Goal: Task Accomplishment & Management: Use online tool/utility

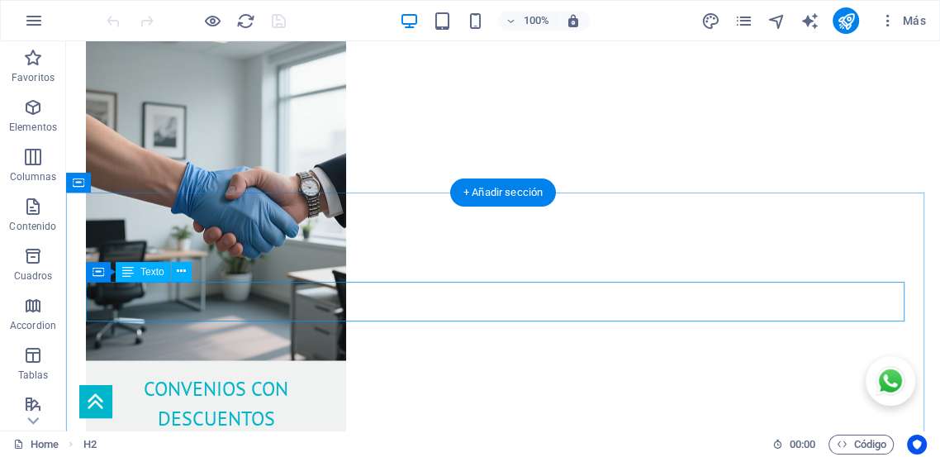
scroll to position [2642, 0]
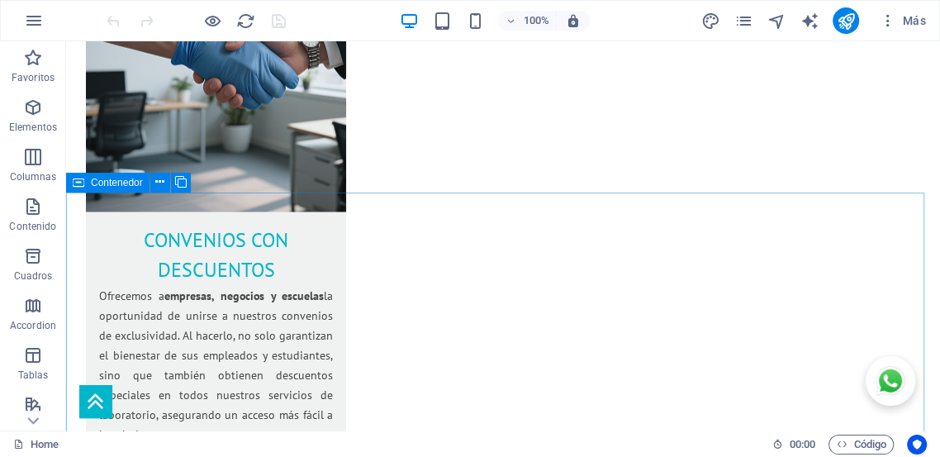
click at [133, 182] on span "Contenedor" at bounding box center [117, 183] width 52 height 10
select select "%"
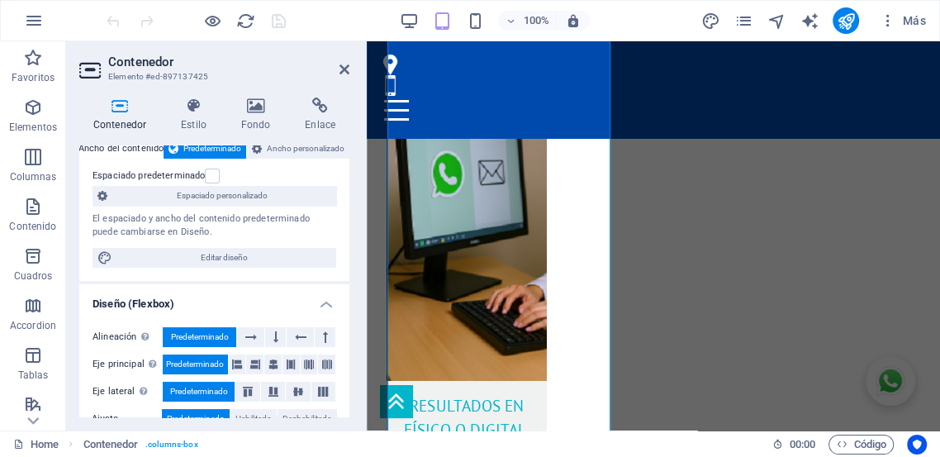
scroll to position [0, 0]
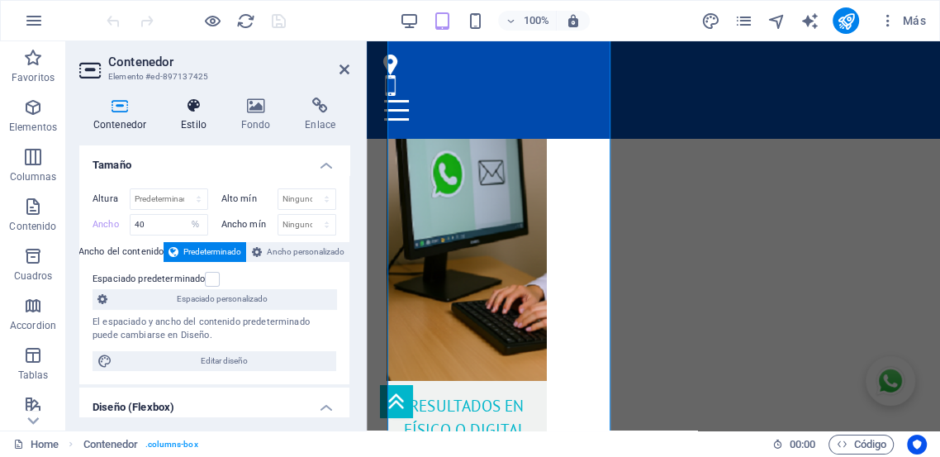
click at [194, 121] on h4 "Estilo" at bounding box center [197, 114] width 60 height 35
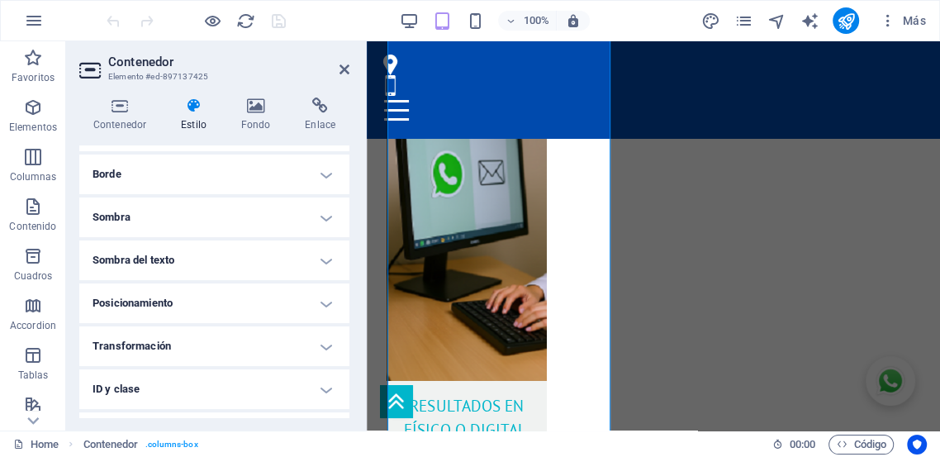
scroll to position [183, 0]
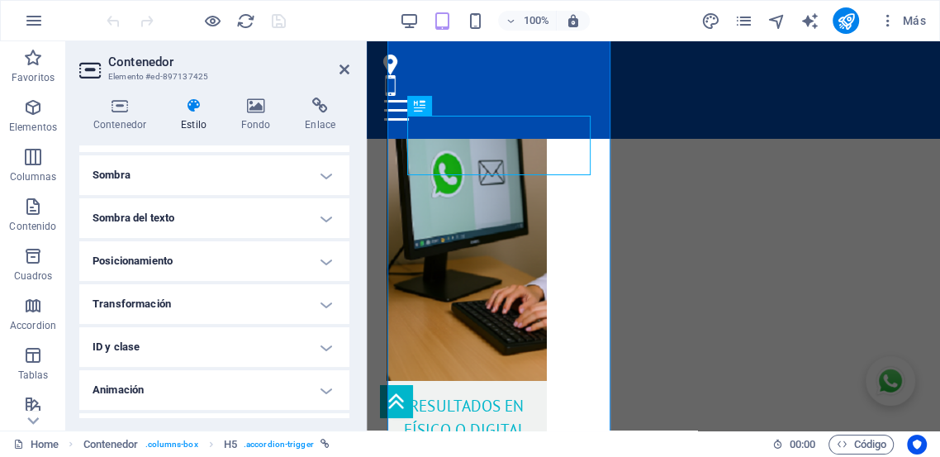
click at [209, 160] on h4 "Sombra" at bounding box center [214, 175] width 270 height 40
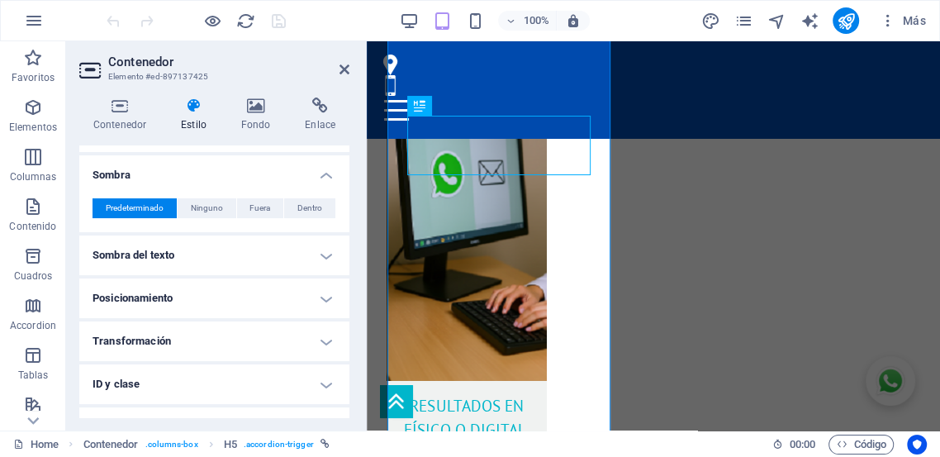
click at [315, 177] on h4 "Sombra" at bounding box center [214, 170] width 270 height 30
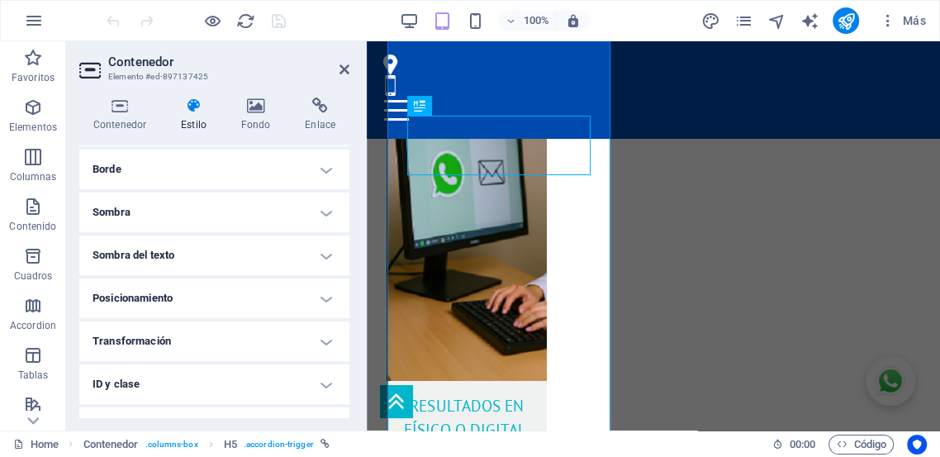
scroll to position [152, 0]
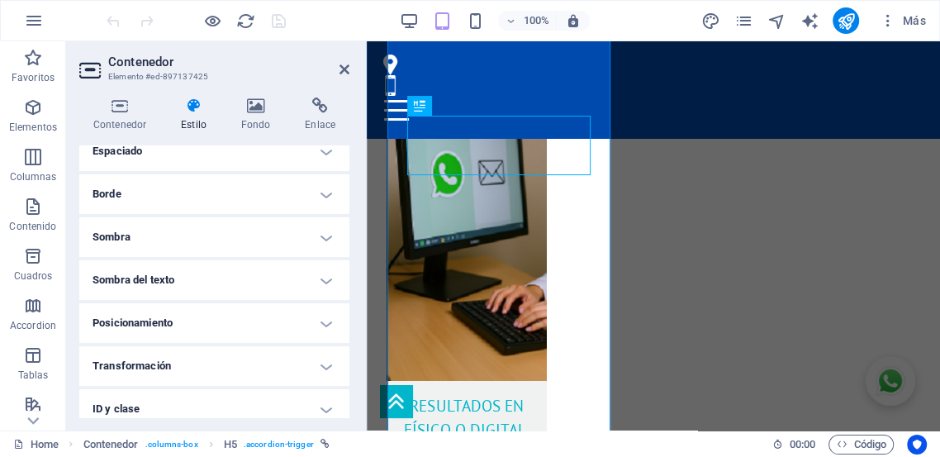
click at [160, 192] on h4 "Borde" at bounding box center [214, 194] width 270 height 40
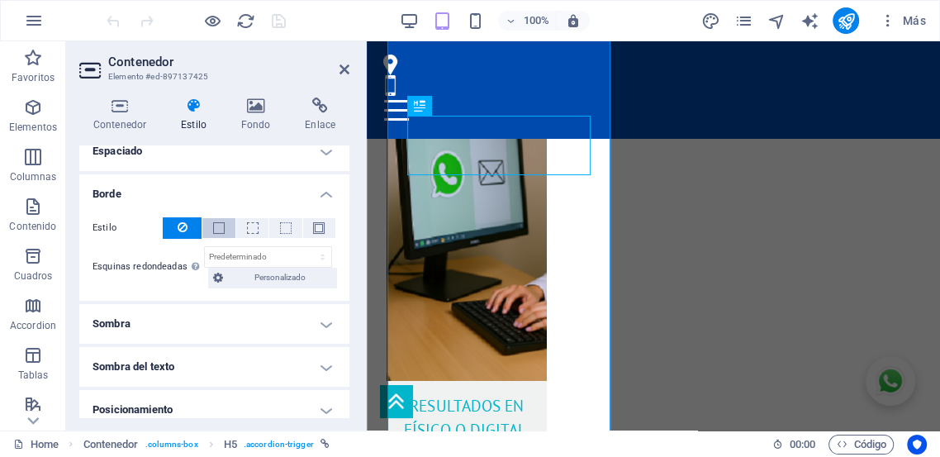
click at [221, 225] on span at bounding box center [219, 228] width 12 height 12
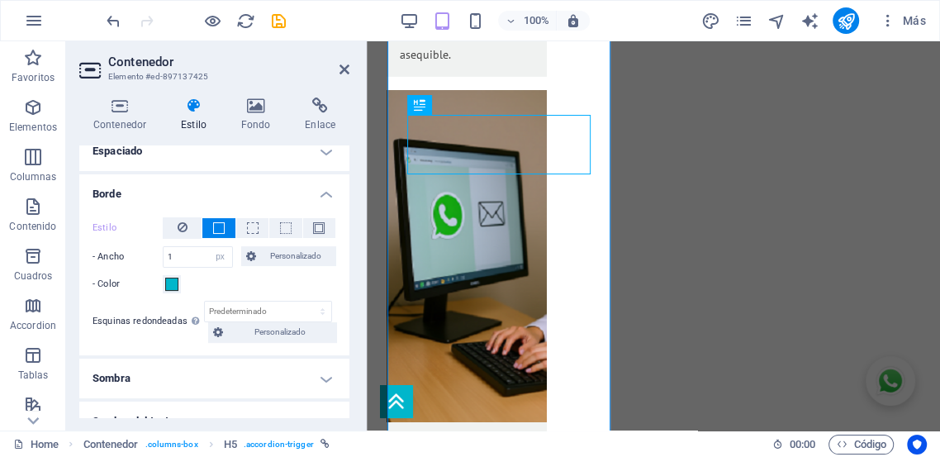
scroll to position [3791, 0]
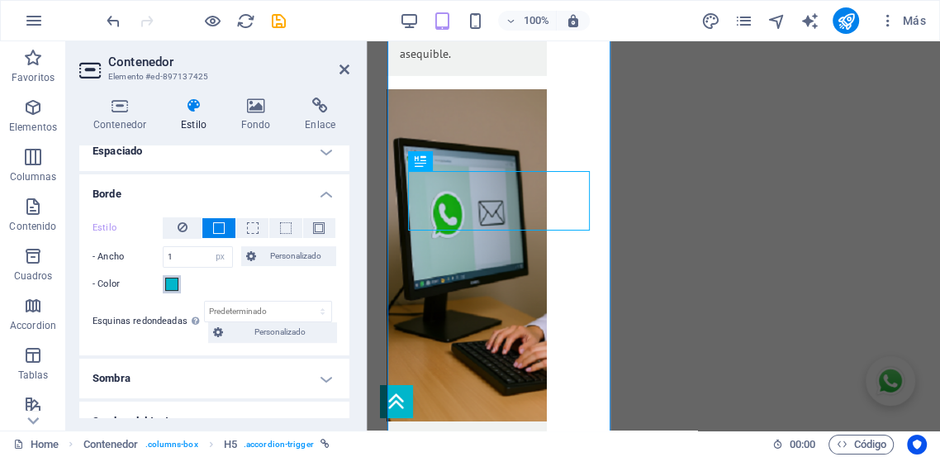
click at [172, 283] on span at bounding box center [171, 283] width 13 height 13
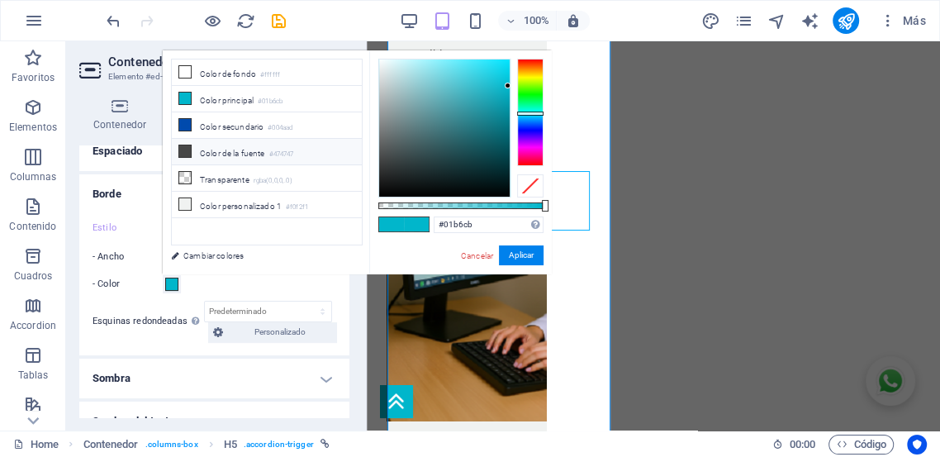
click at [202, 153] on li "Color de la fuente #474747" at bounding box center [267, 152] width 190 height 26
type input "#474747"
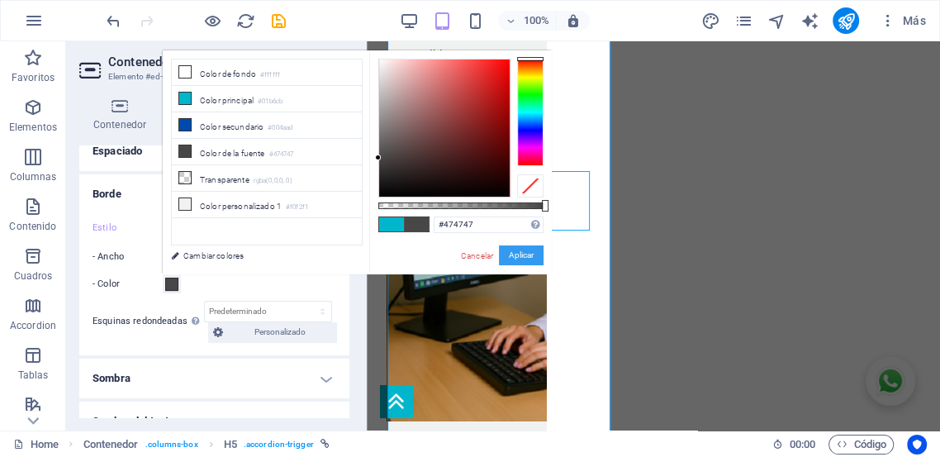
drag, startPoint x: 514, startPoint y: 258, endPoint x: 7, endPoint y: 221, distance: 508.3
click at [514, 258] on button "Aplicar" at bounding box center [521, 255] width 45 height 20
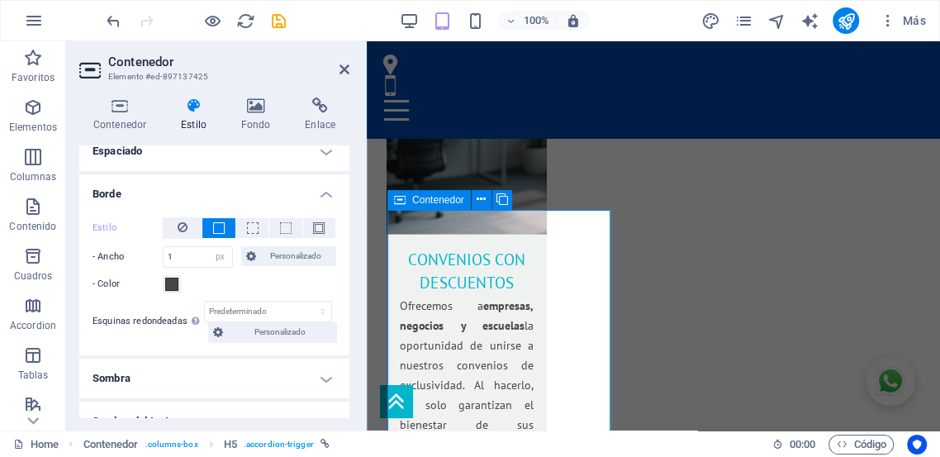
scroll to position [3118, 0]
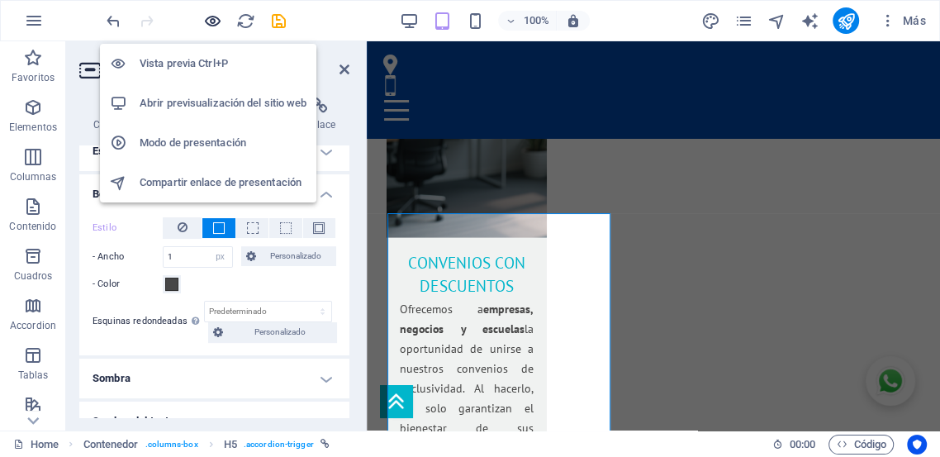
click at [206, 21] on icon "button" at bounding box center [212, 21] width 19 height 19
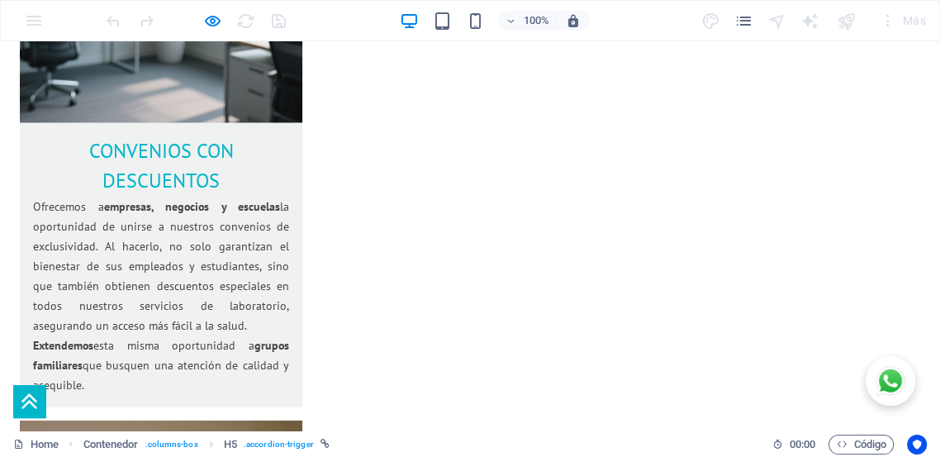
scroll to position [2793, 0]
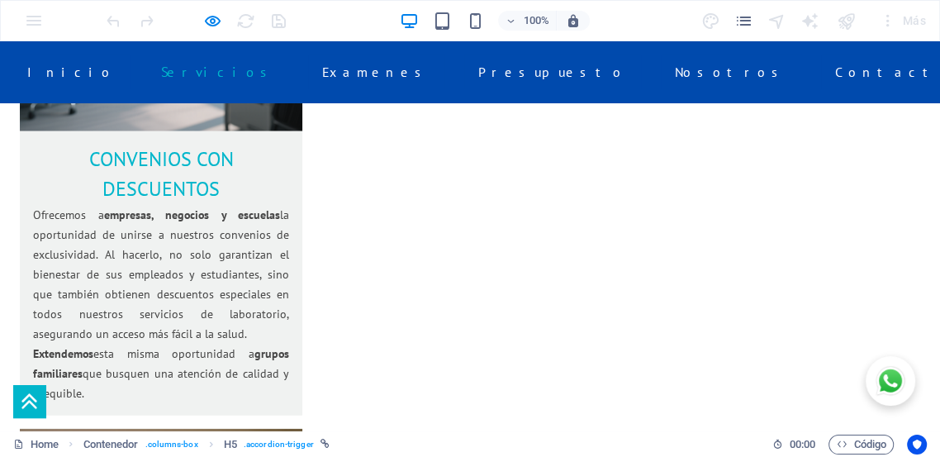
scroll to position [2609, 0]
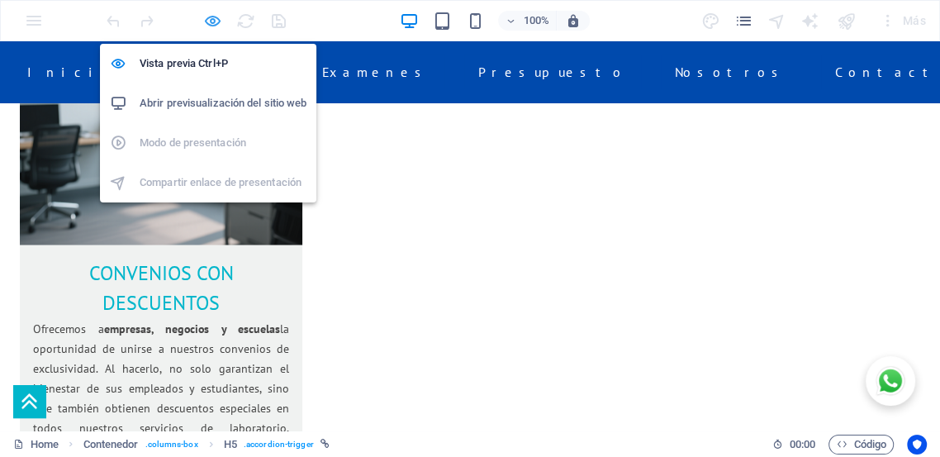
click at [211, 25] on icon "button" at bounding box center [212, 21] width 19 height 19
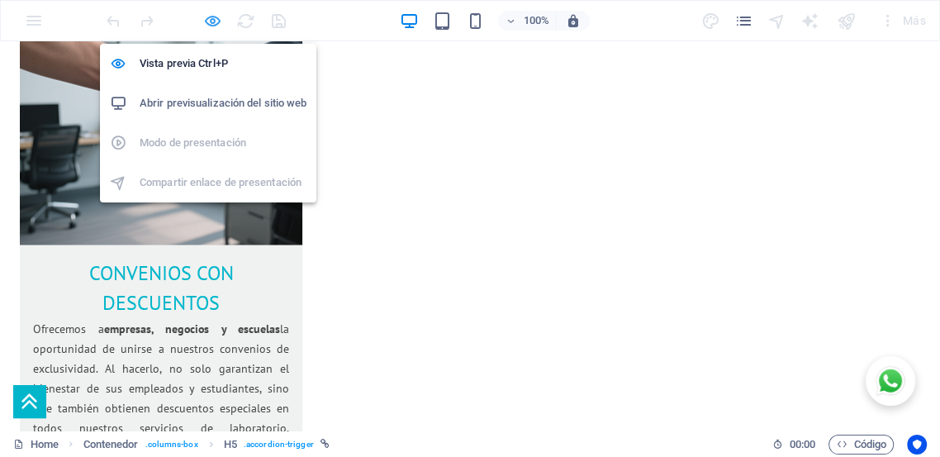
select select "px"
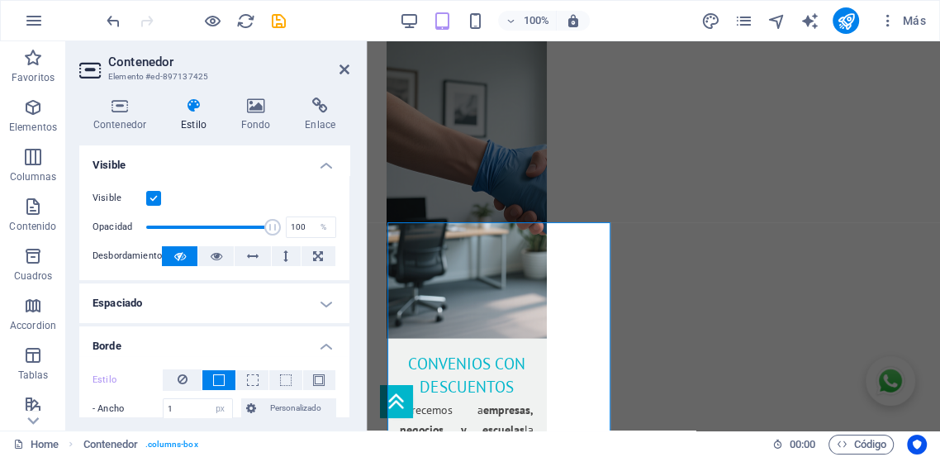
scroll to position [3118, 0]
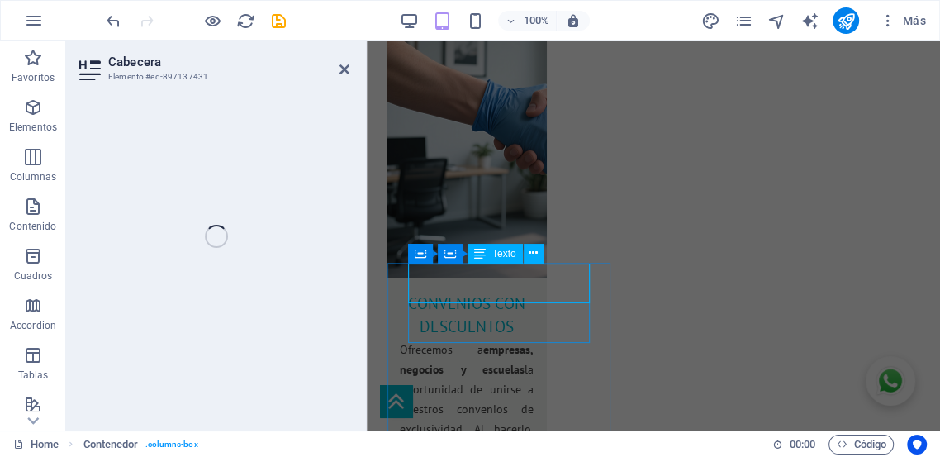
scroll to position [3123, 0]
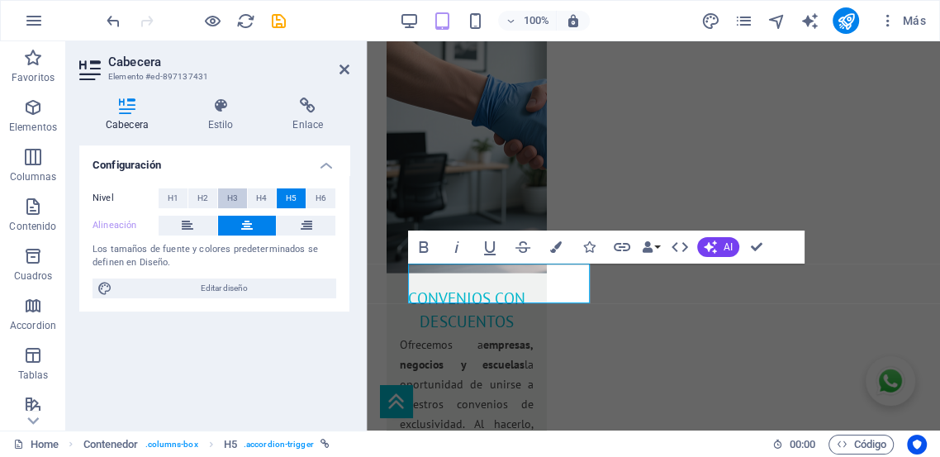
click at [233, 200] on span "H3" at bounding box center [232, 198] width 11 height 20
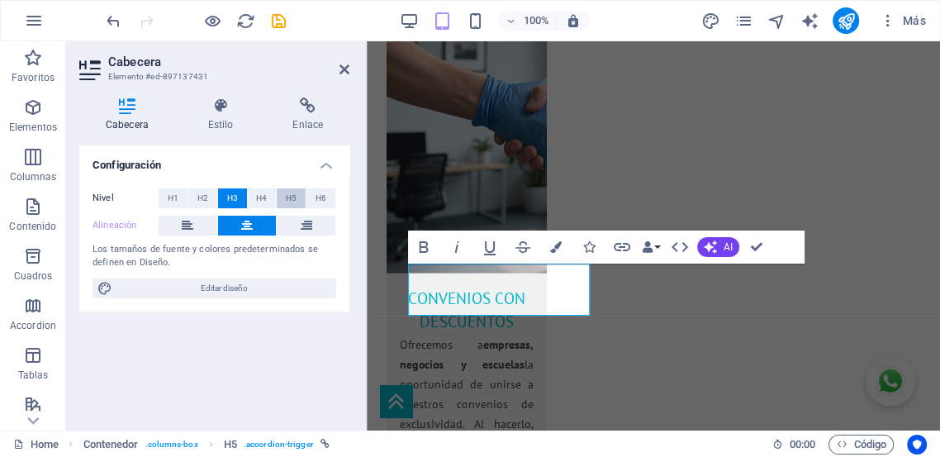
click at [286, 201] on span "H5" at bounding box center [291, 198] width 11 height 20
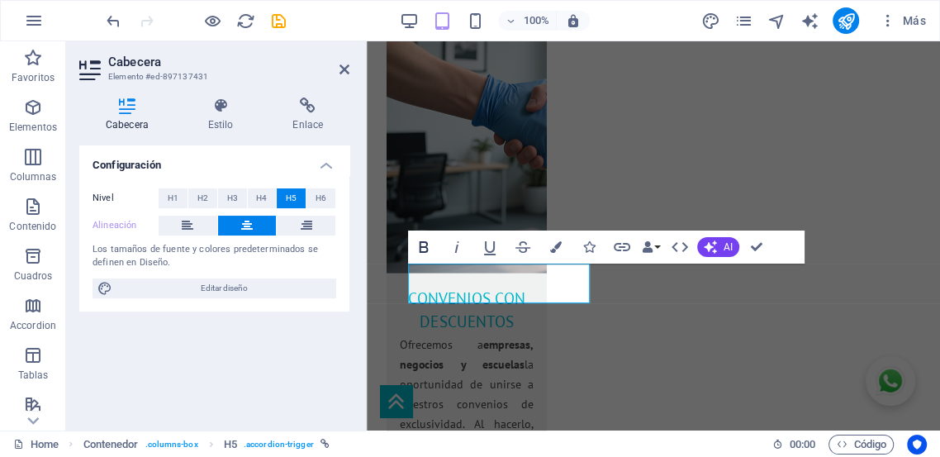
click at [424, 253] on icon "button" at bounding box center [424, 247] width 20 height 20
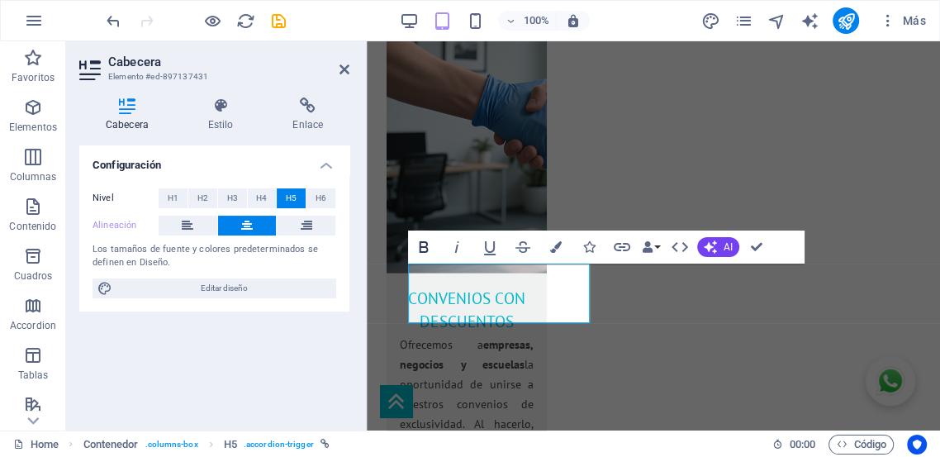
click at [423, 247] on icon "button" at bounding box center [423, 247] width 9 height 12
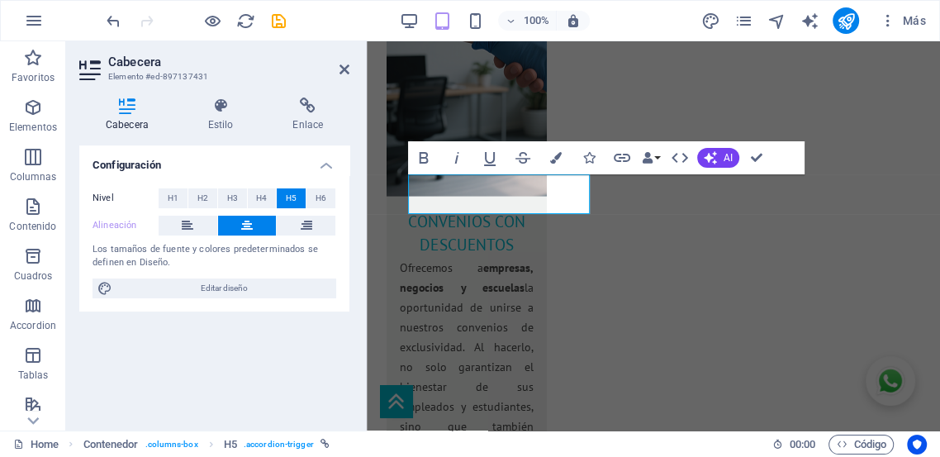
scroll to position [3215, 0]
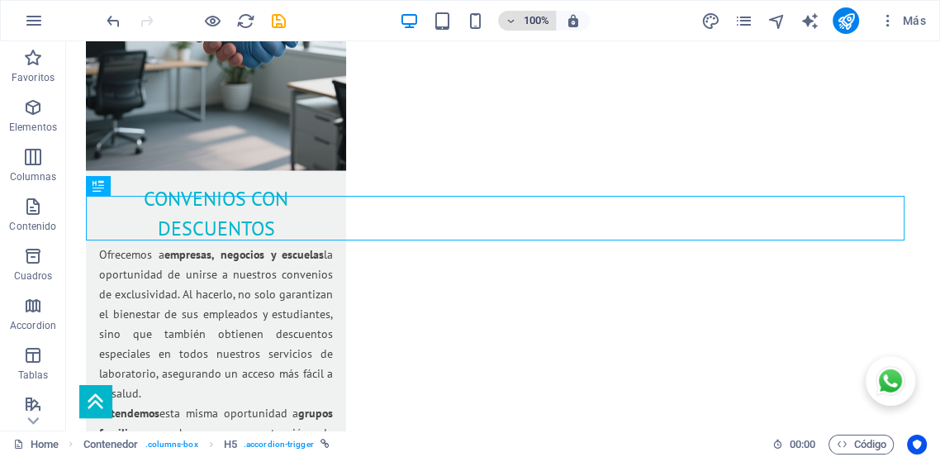
drag, startPoint x: 863, startPoint y: 0, endPoint x: 506, endPoint y: 23, distance: 357.4
click at [506, 23] on icon "button" at bounding box center [510, 21] width 12 height 11
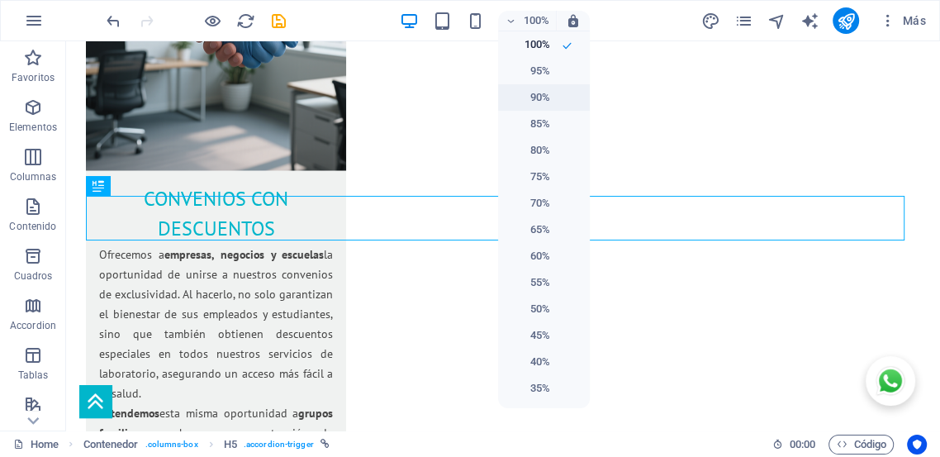
click at [532, 101] on h6 "90%" at bounding box center [529, 98] width 42 height 20
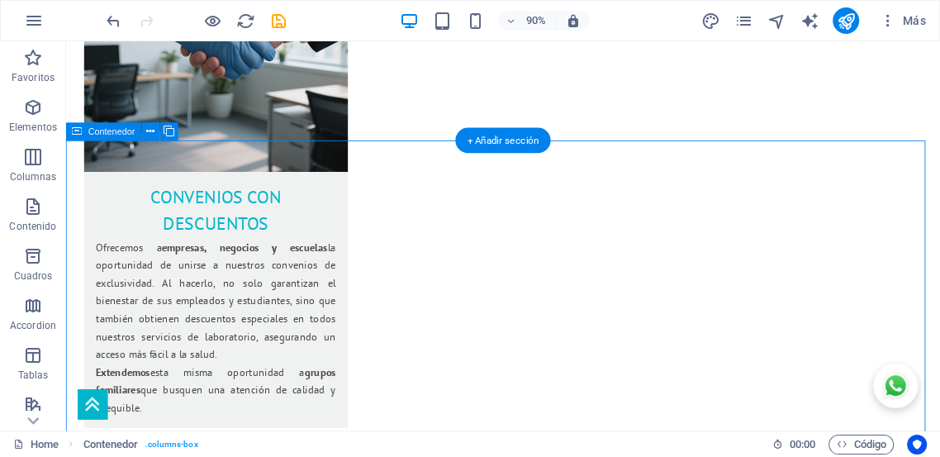
select select "px"
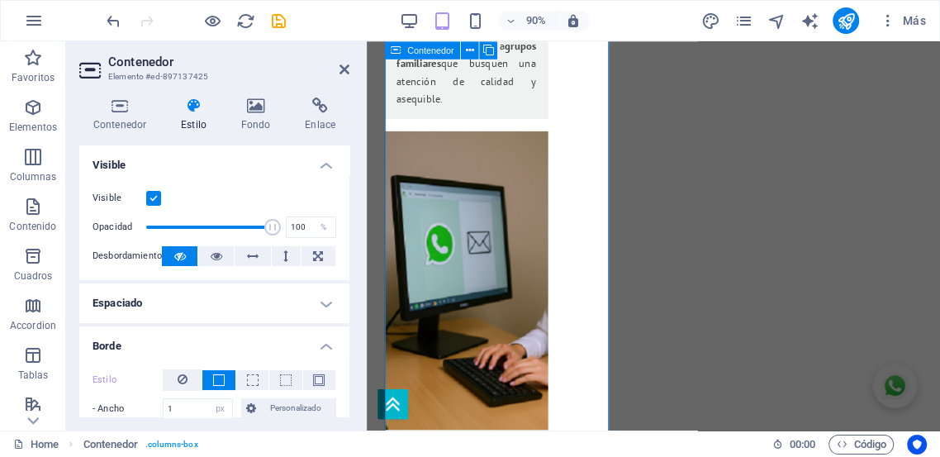
scroll to position [3540, 0]
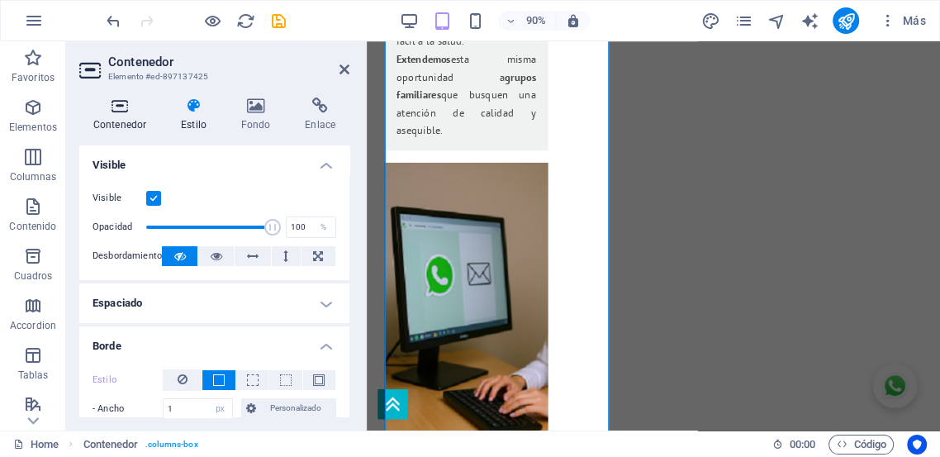
click at [118, 115] on h4 "Contenedor" at bounding box center [123, 114] width 88 height 35
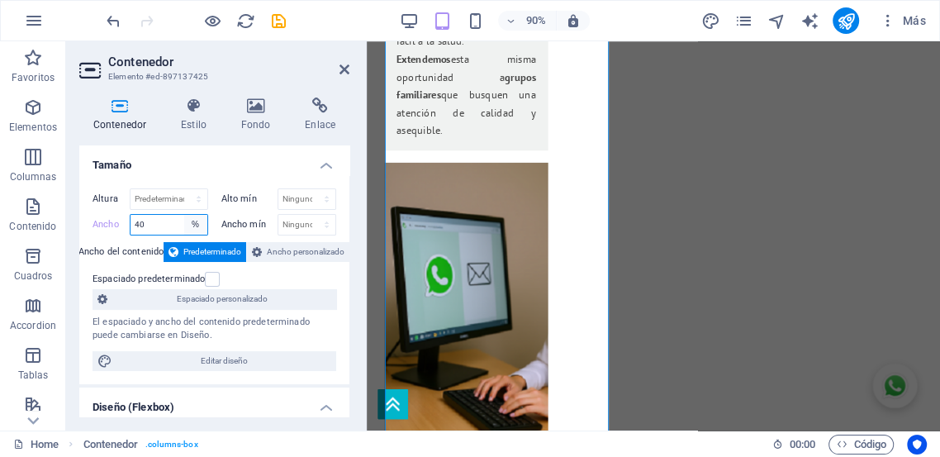
click at [188, 226] on select "Predeterminado px rem % em vh vw" at bounding box center [195, 225] width 23 height 20
click at [184, 215] on select "Predeterminado px rem % em vh vw" at bounding box center [195, 225] width 23 height 20
drag, startPoint x: 159, startPoint y: 217, endPoint x: 117, endPoint y: 220, distance: 41.4
click at [117, 220] on div "Ancho 40 Predeterminado px rem % em vh vw" at bounding box center [150, 224] width 116 height 21
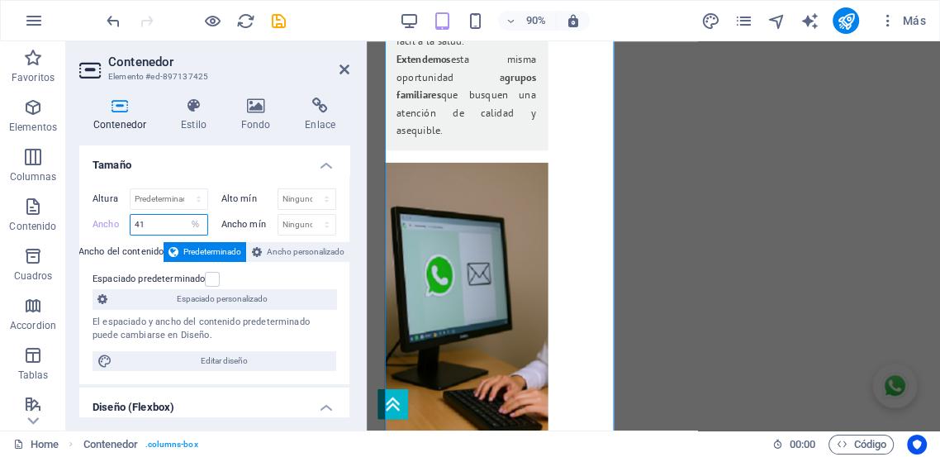
type input "4"
type input "100"
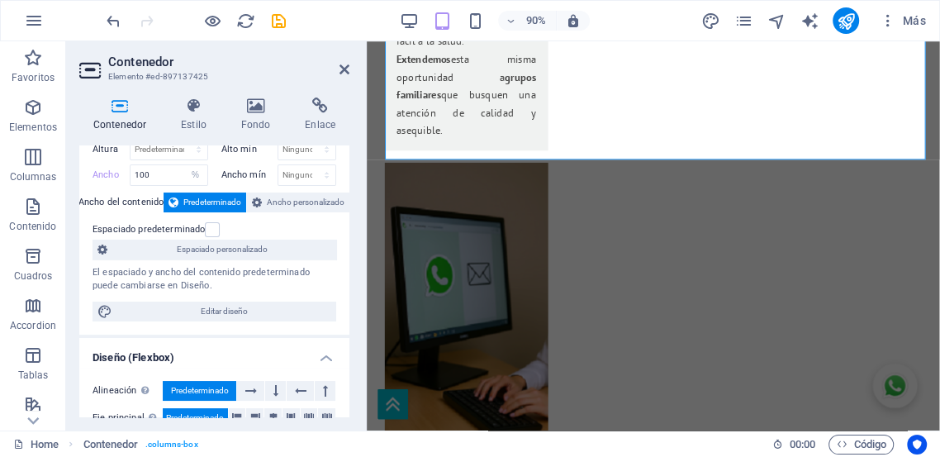
scroll to position [60, 0]
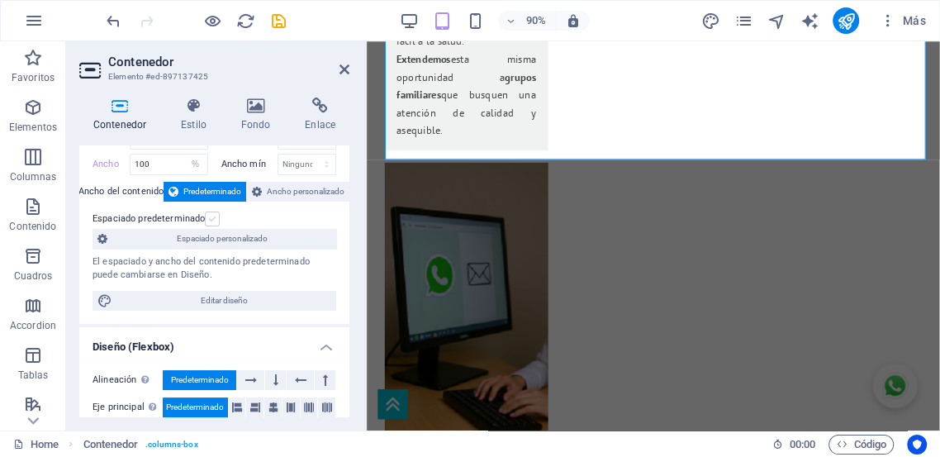
click at [211, 220] on label at bounding box center [212, 218] width 15 height 15
click at [0, 0] on input "Espaciado predeterminado" at bounding box center [0, 0] width 0 height 0
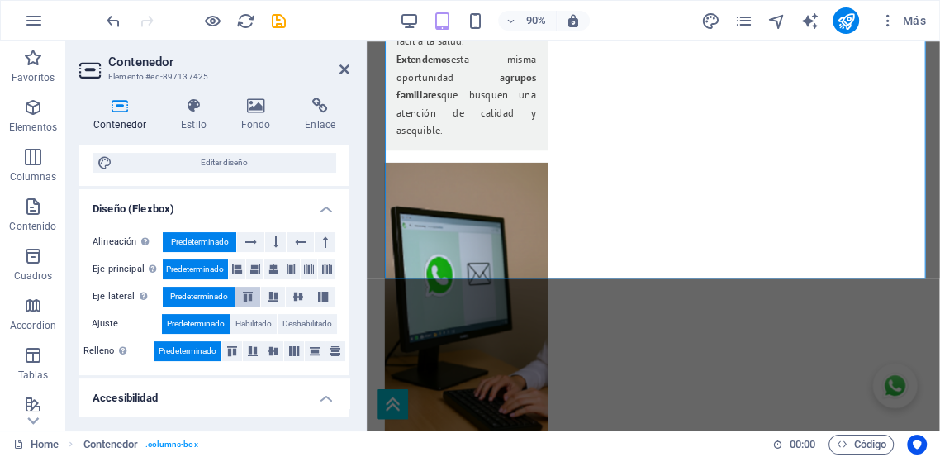
scroll to position [214, 0]
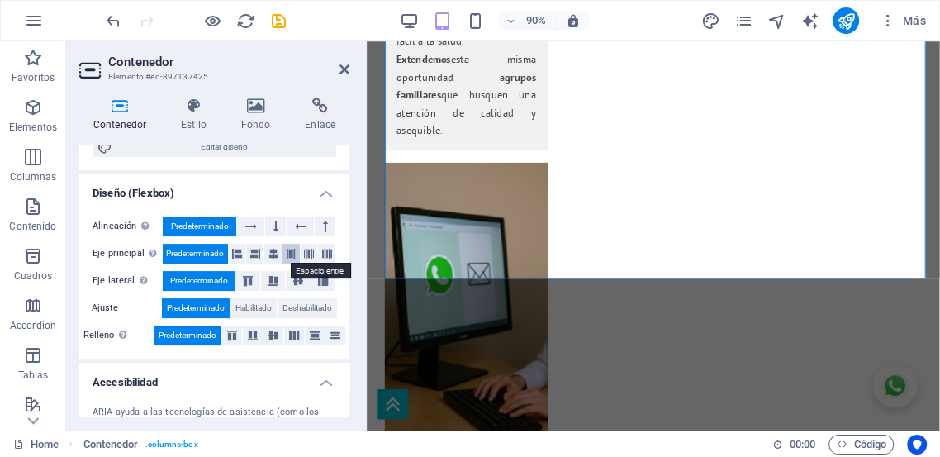
click at [286, 254] on icon at bounding box center [291, 254] width 10 height 20
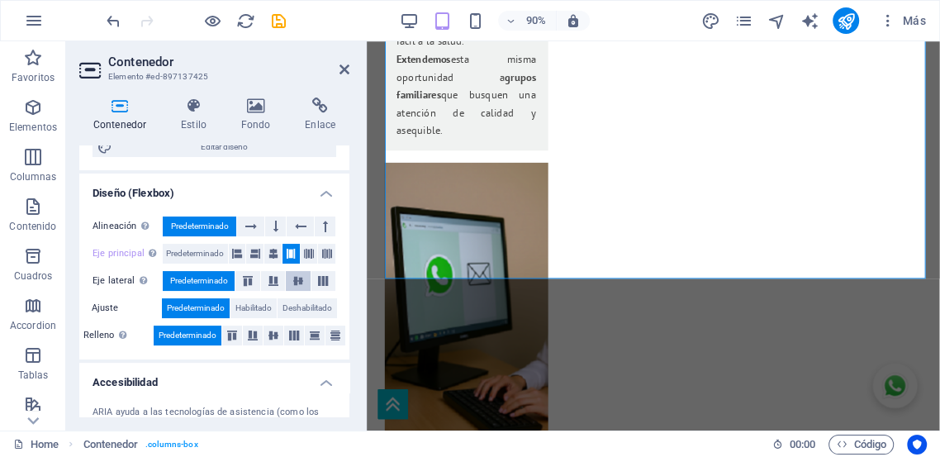
click at [293, 282] on icon at bounding box center [298, 281] width 20 height 10
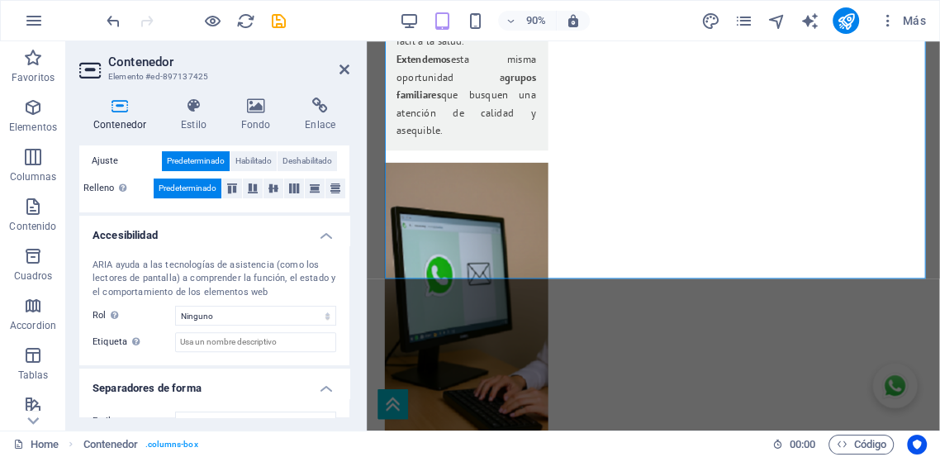
scroll to position [387, 0]
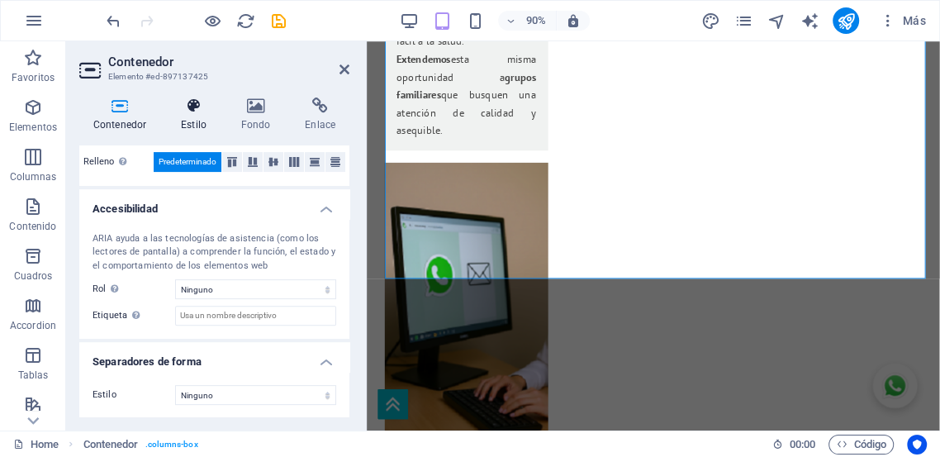
click at [195, 102] on icon at bounding box center [194, 105] width 54 height 17
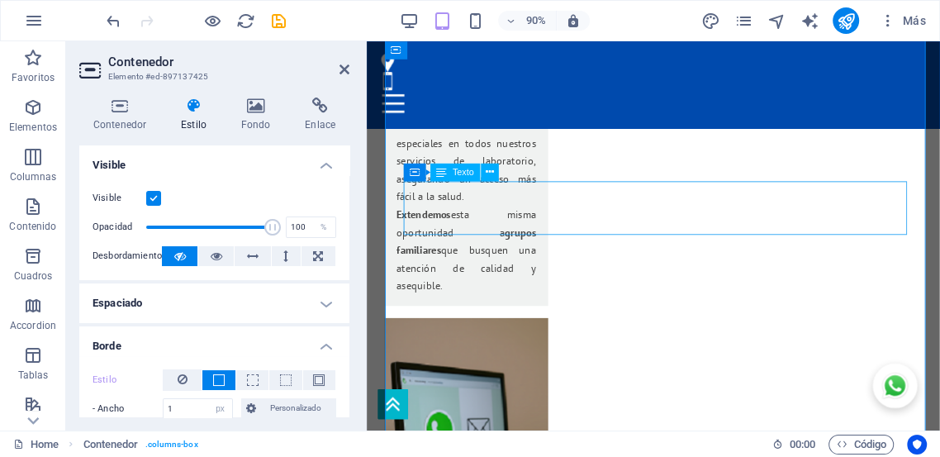
scroll to position [3174, 0]
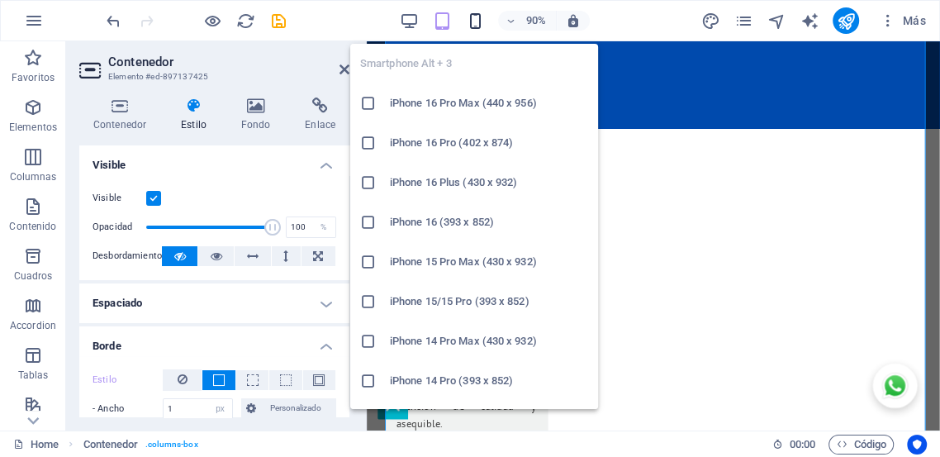
click at [470, 29] on icon "button" at bounding box center [475, 21] width 19 height 19
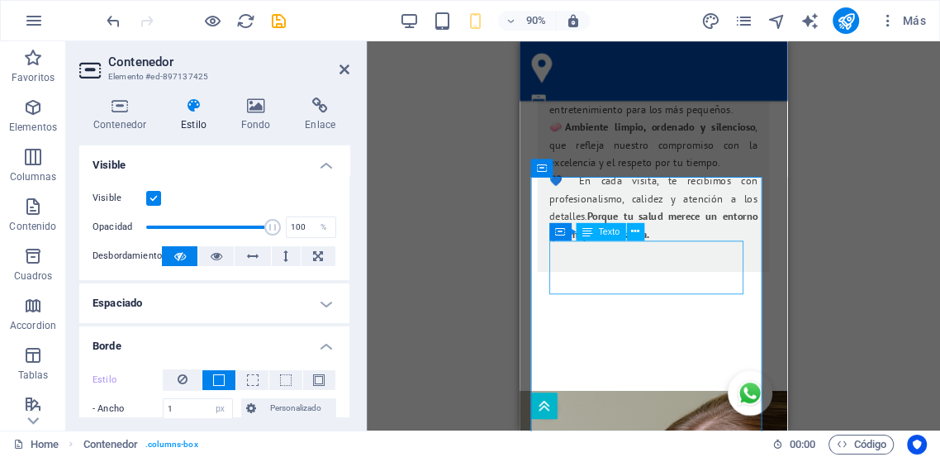
scroll to position [4713, 0]
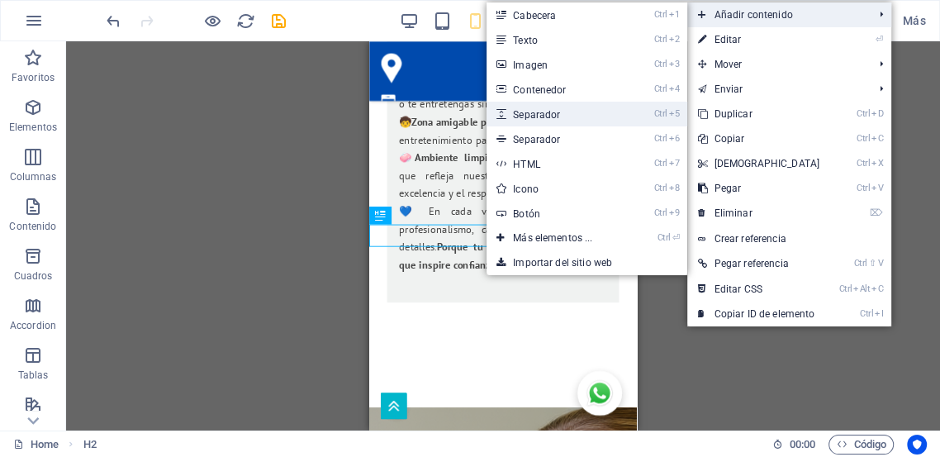
click at [542, 116] on link "Ctrl 5 Separador" at bounding box center [555, 114] width 139 height 25
select select "px"
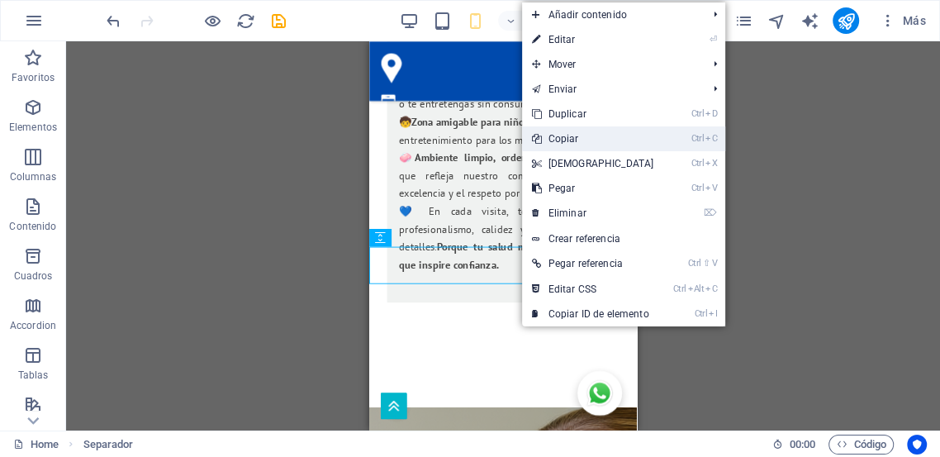
click at [566, 139] on link "Ctrl C Copiar" at bounding box center [593, 138] width 142 height 25
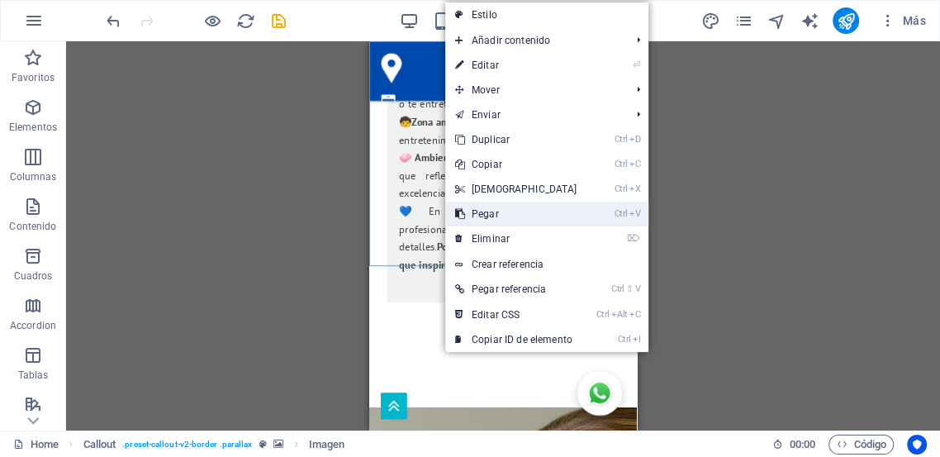
click at [484, 212] on link "Ctrl V Pegar" at bounding box center [516, 213] width 142 height 25
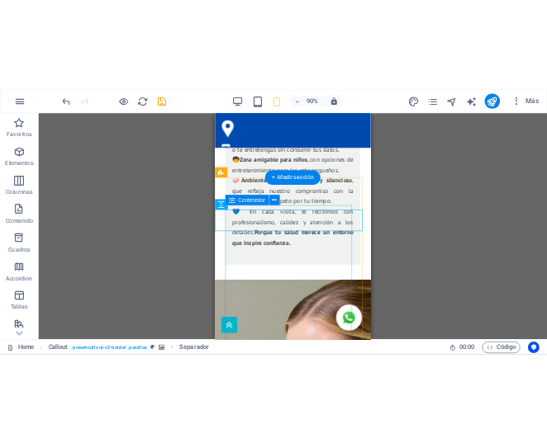
scroll to position [4174, 0]
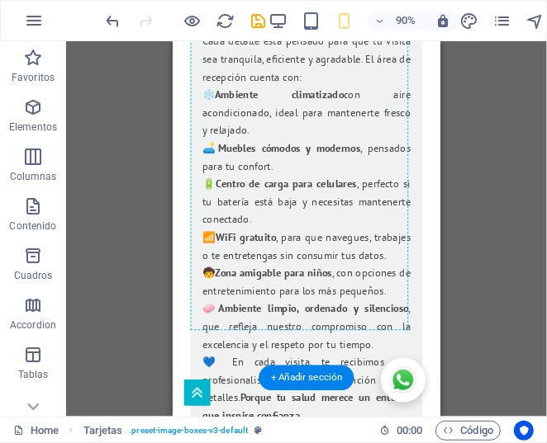
scroll to position [4633, 0]
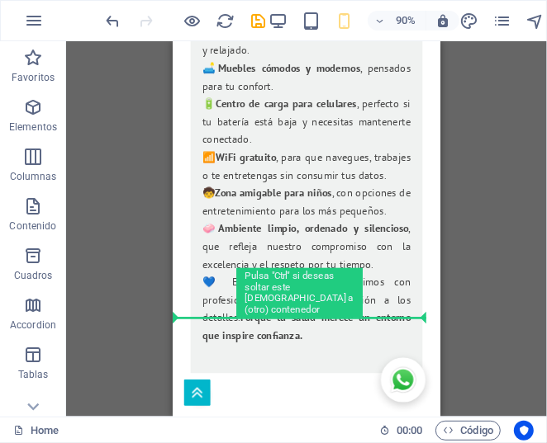
drag, startPoint x: 324, startPoint y: 133, endPoint x: 315, endPoint y: 347, distance: 214.0
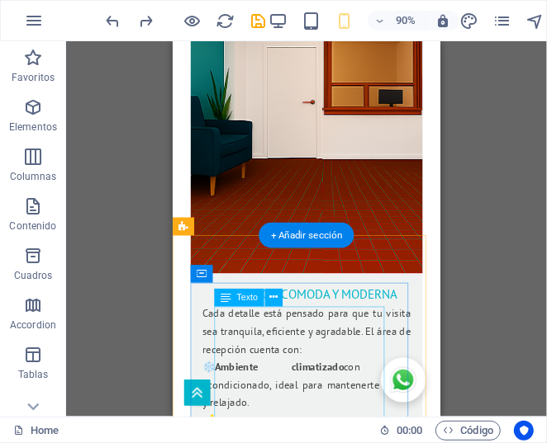
scroll to position [4752, 0]
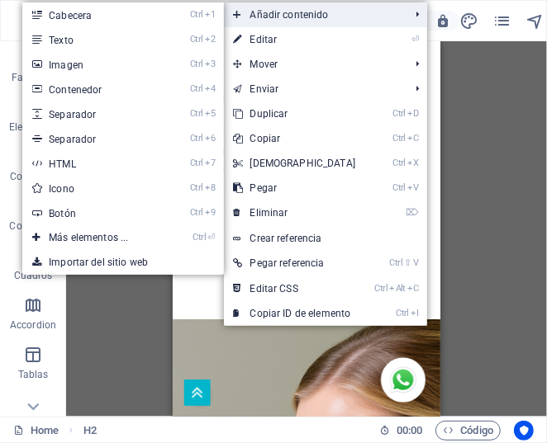
click at [286, 19] on span "Añadir contenido" at bounding box center [313, 14] width 179 height 25
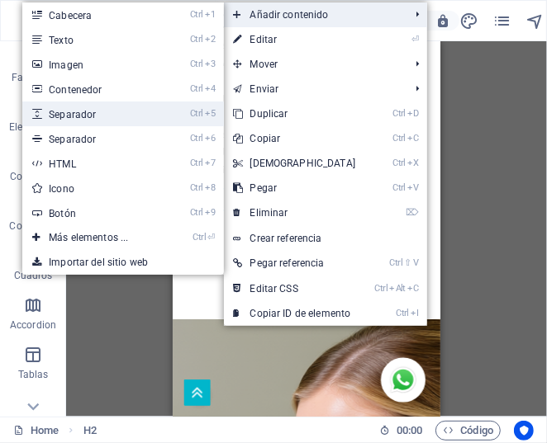
click at [76, 116] on link "Ctrl 5 Separador" at bounding box center [91, 114] width 139 height 25
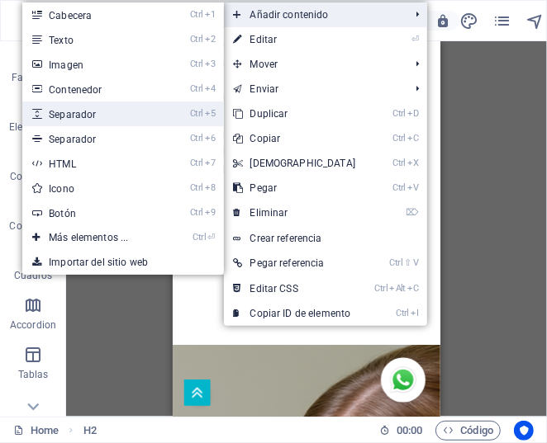
select select "px"
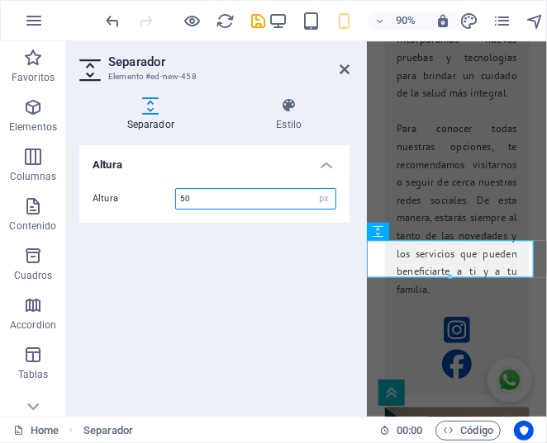
scroll to position [5964, 0]
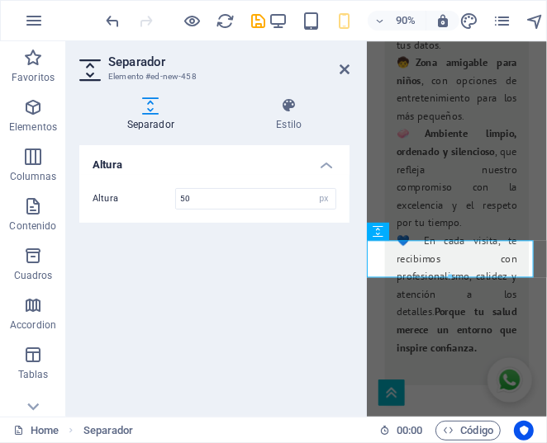
click at [258, 239] on div "Altura Altura 50 px rem vh vw" at bounding box center [214, 274] width 270 height 258
click at [387, 213] on div "H2" at bounding box center [387, 210] width 40 height 18
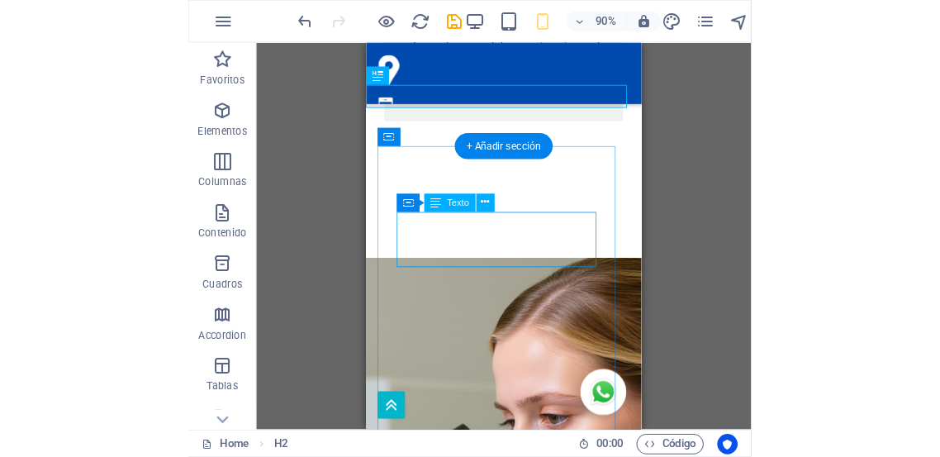
scroll to position [4837, 0]
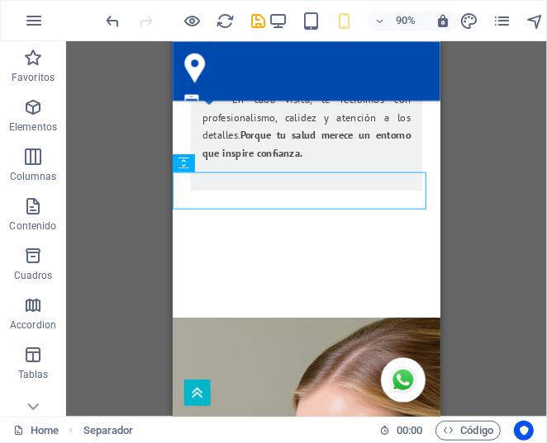
click at [462, 268] on div "H2 Contenedor Texto Contenedor Tarjetas Contenedor Imagen Contenedor Texto Cont…" at bounding box center [306, 229] width 481 height 376
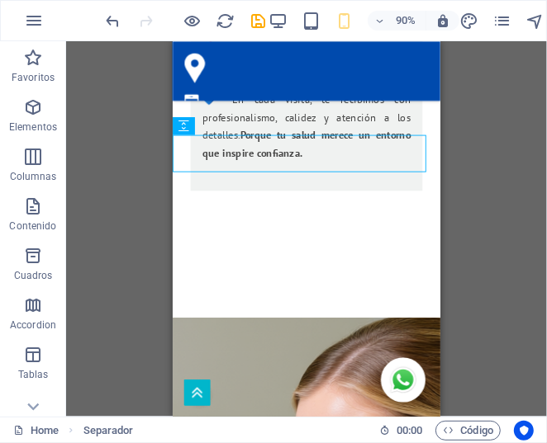
drag, startPoint x: 259, startPoint y: 250, endPoint x: 466, endPoint y: 223, distance: 209.0
click at [466, 223] on div "H2 Contenedor Texto Contenedor Tarjetas Contenedor Imagen Contenedor Texto Cont…" at bounding box center [306, 229] width 481 height 376
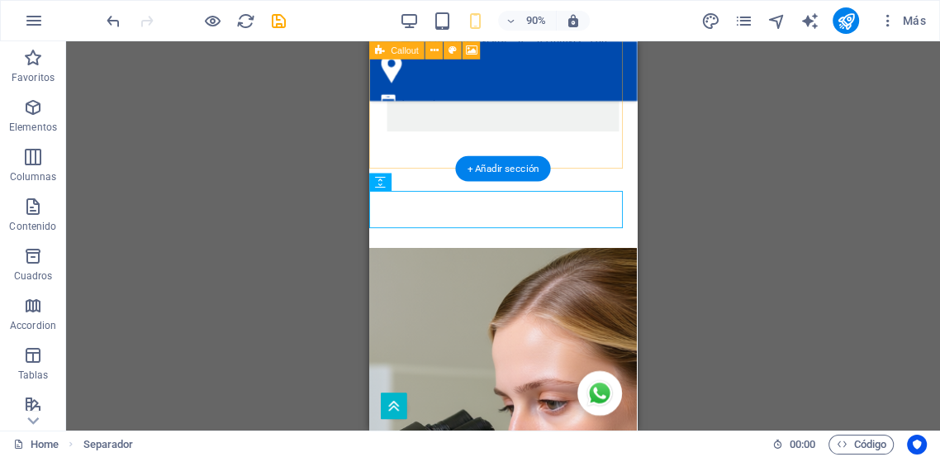
scroll to position [4775, 0]
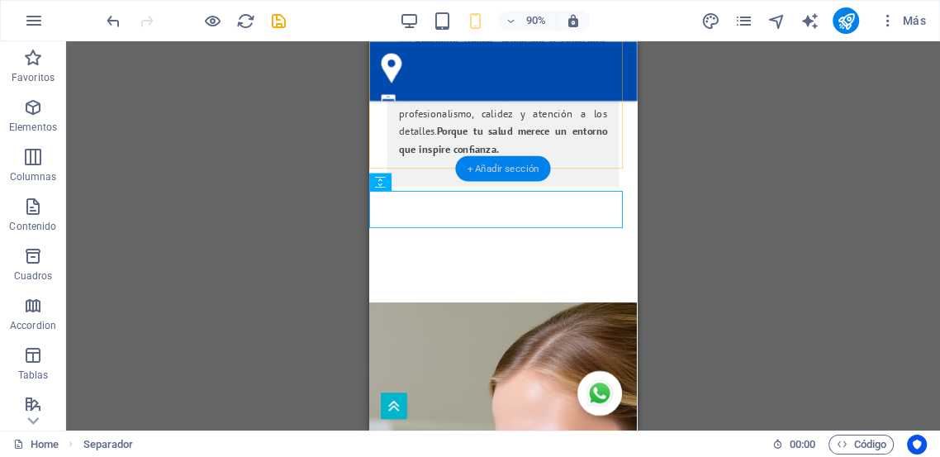
drag, startPoint x: 495, startPoint y: 169, endPoint x: 476, endPoint y: 163, distance: 19.8
click at [476, 163] on div "+ Añadir sección" at bounding box center [502, 168] width 95 height 26
click at [504, 169] on div "H2 Contenedor Texto Contenedor Tarjetas Contenedor Imagen Contenedor Texto Cont…" at bounding box center [503, 235] width 874 height 389
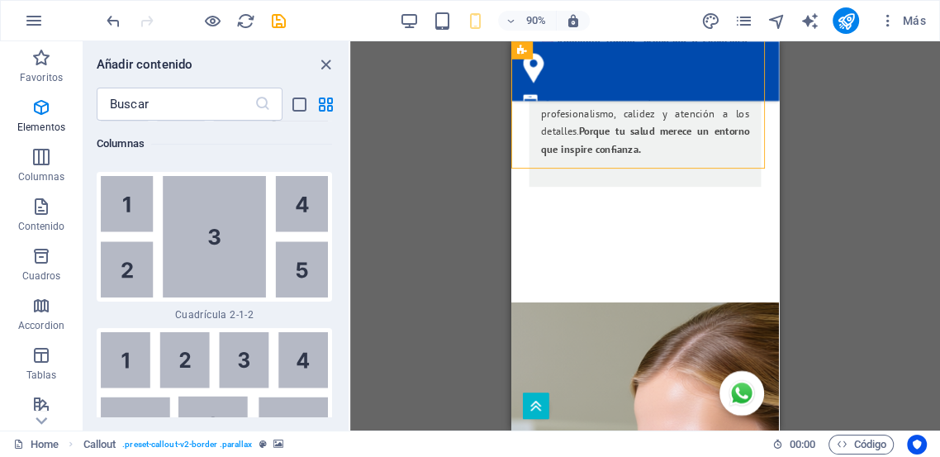
scroll to position [5566, 0]
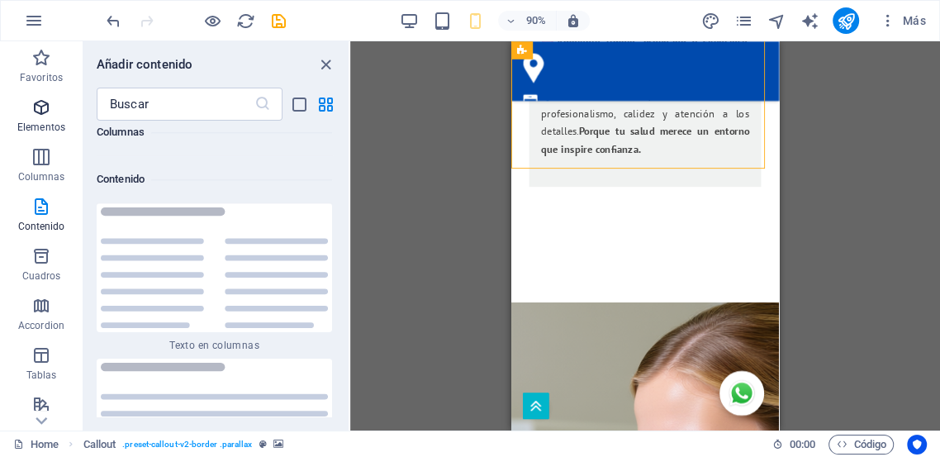
click at [45, 114] on icon "button" at bounding box center [41, 107] width 20 height 20
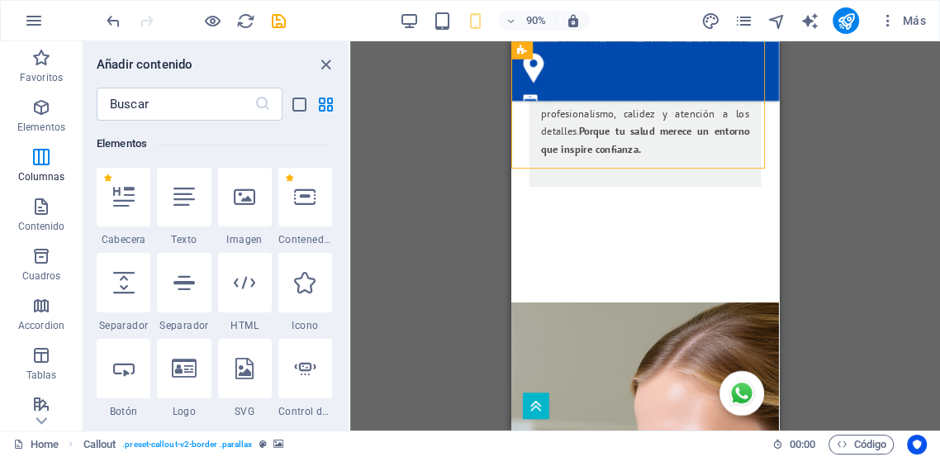
scroll to position [310, 0]
click at [134, 290] on icon at bounding box center [123, 283] width 21 height 21
click at [350, 290] on div "H2 Contenedor Texto Contenedor Tarjetas Contenedor Imagen Contenedor Texto Cont…" at bounding box center [645, 235] width 590 height 389
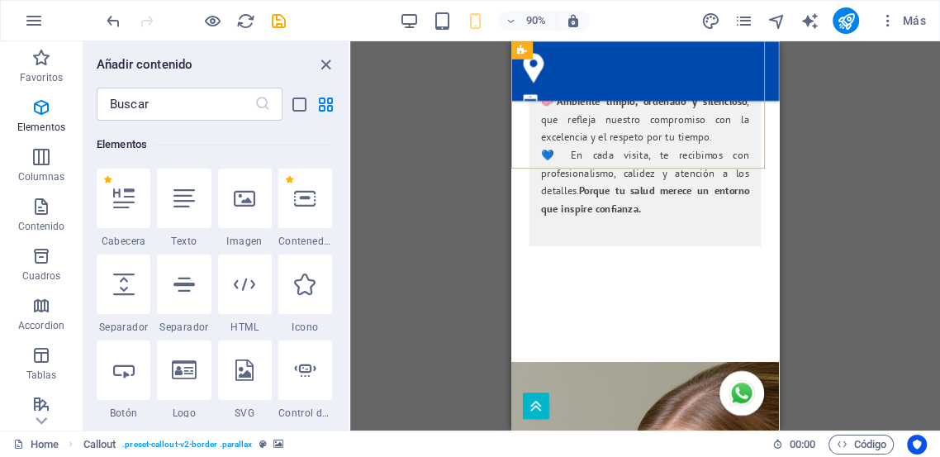
select select "px"
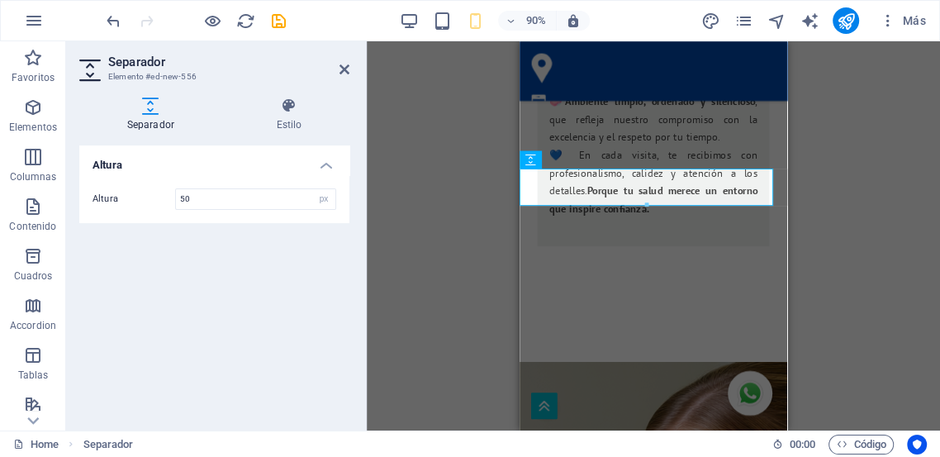
click at [462, 247] on div "H2 Contenedor Texto Contenedor Tarjetas Contenedor Imagen Contenedor Texto Cont…" at bounding box center [653, 235] width 573 height 389
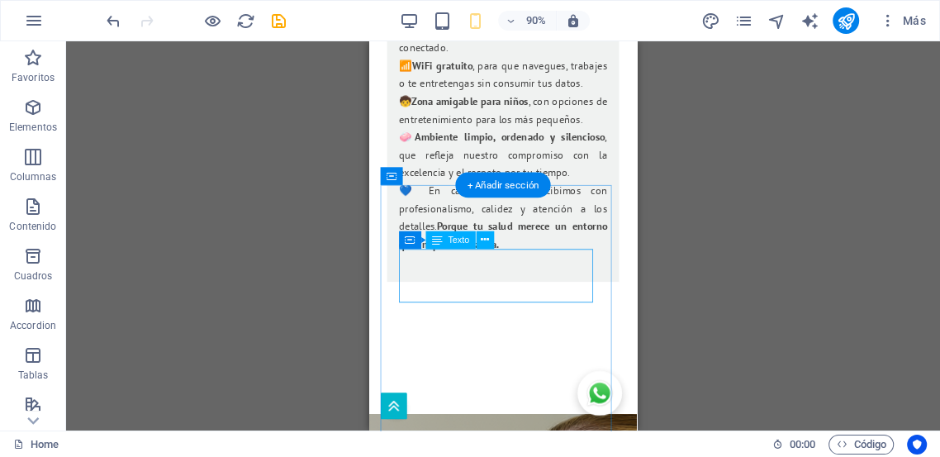
scroll to position [4867, 0]
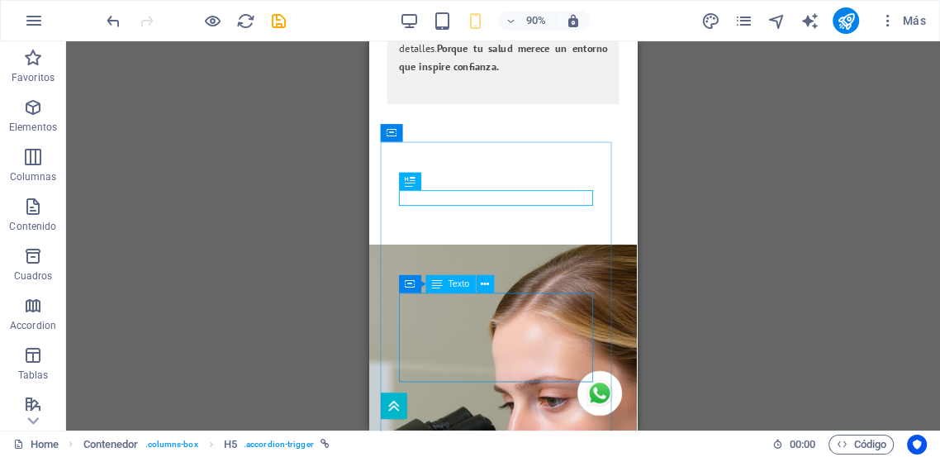
scroll to position [4959, 0]
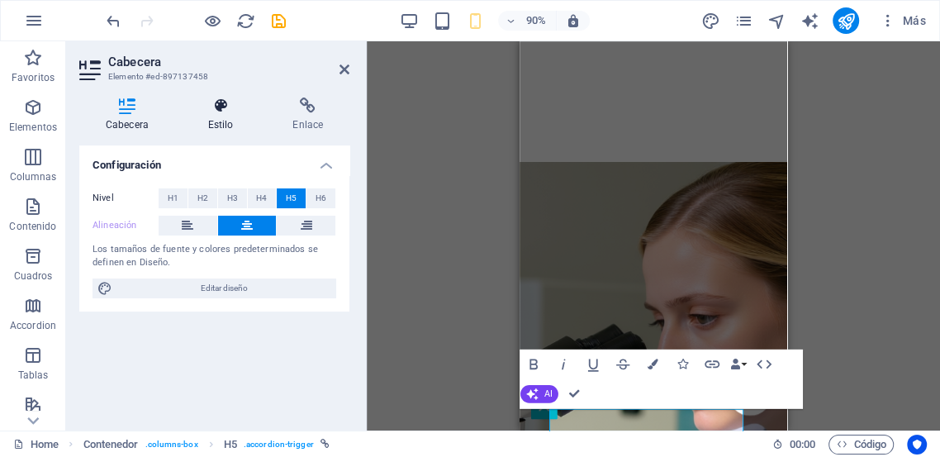
click at [223, 121] on h4 "Estilo" at bounding box center [224, 114] width 85 height 35
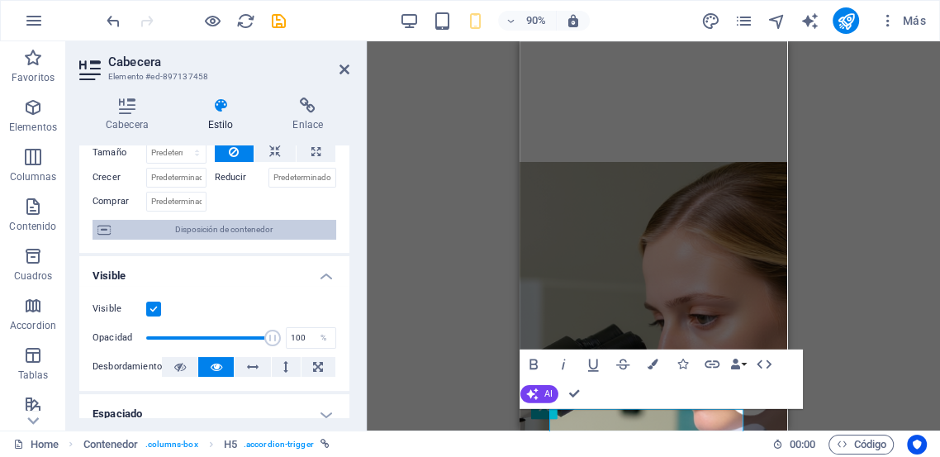
scroll to position [92, 0]
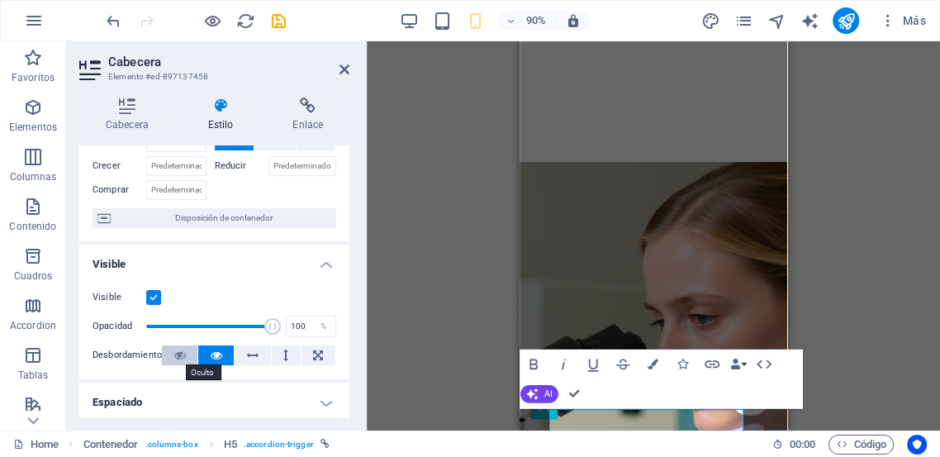
click at [180, 353] on icon at bounding box center [180, 355] width 12 height 20
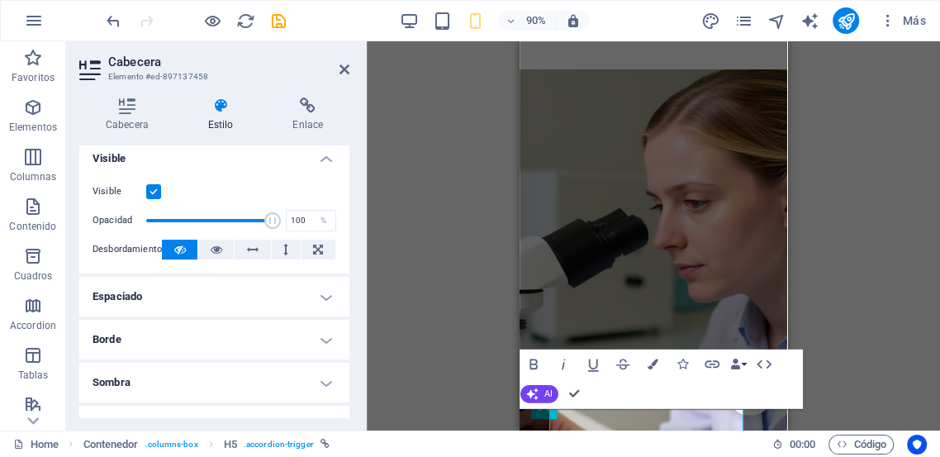
scroll to position [275, 0]
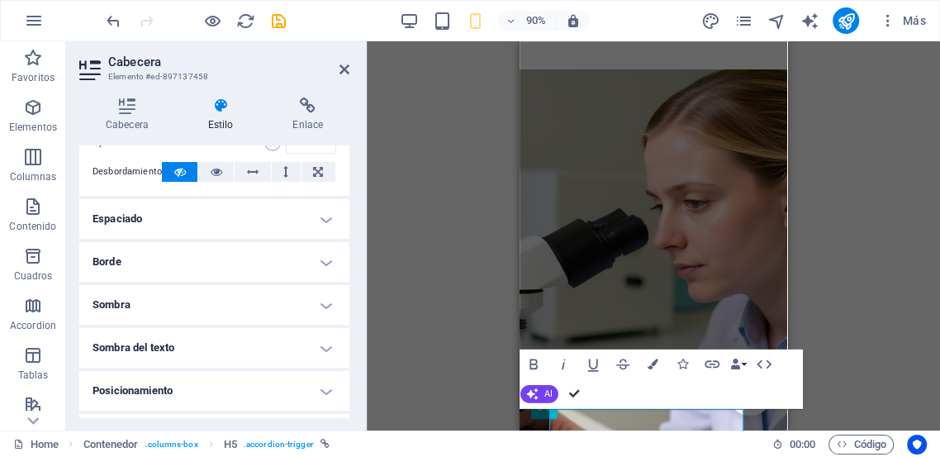
drag, startPoint x: 222, startPoint y: 391, endPoint x: 569, endPoint y: 393, distance: 346.8
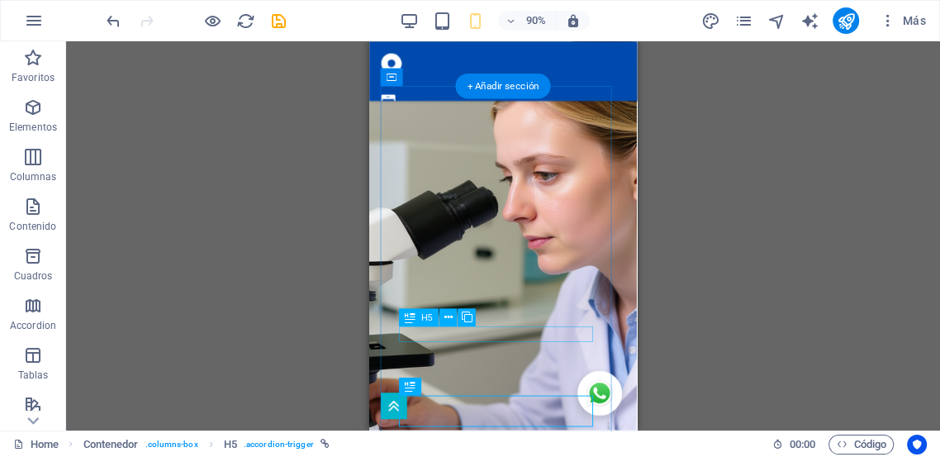
scroll to position [4928, 0]
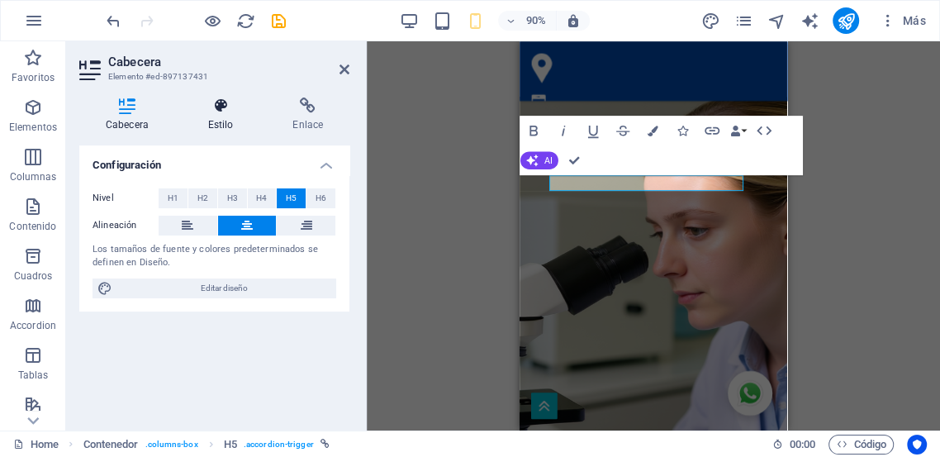
click at [222, 122] on h4 "Estilo" at bounding box center [224, 114] width 85 height 35
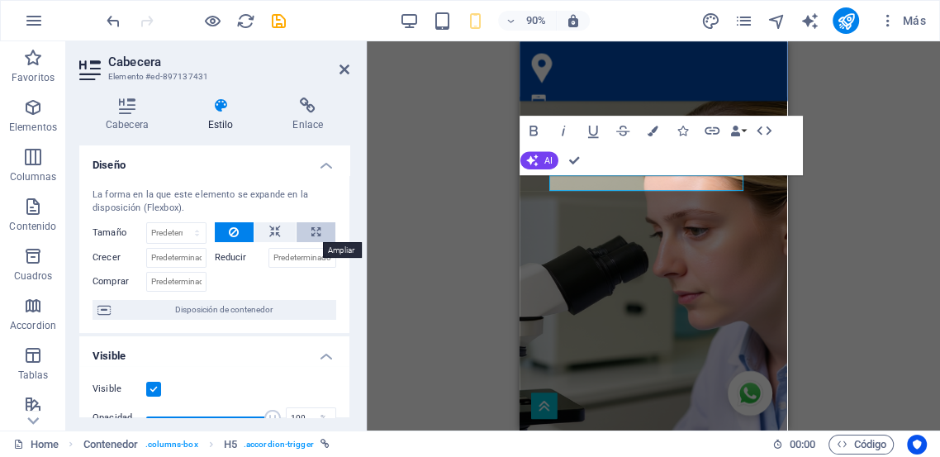
click at [314, 234] on icon at bounding box center [315, 232] width 9 height 20
type input "100"
select select "%"
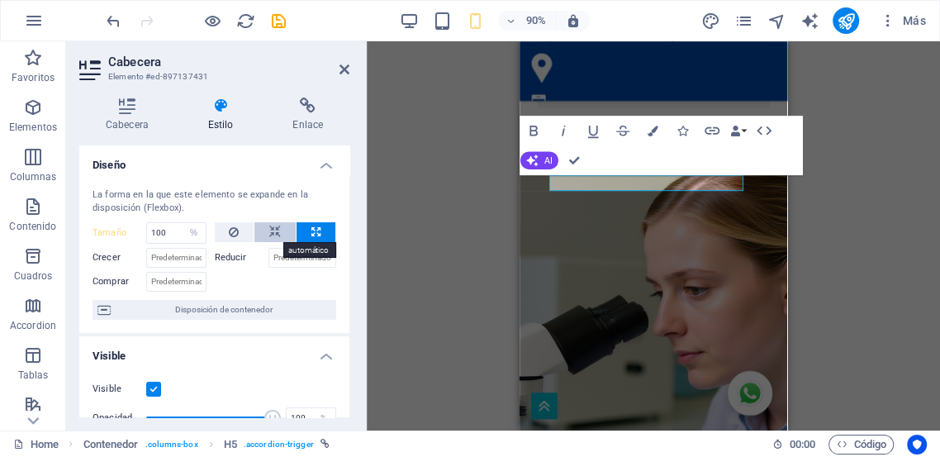
click at [273, 231] on icon at bounding box center [275, 232] width 12 height 20
select select "DISABLED_OPTION_VALUE"
click at [234, 226] on icon at bounding box center [234, 232] width 10 height 20
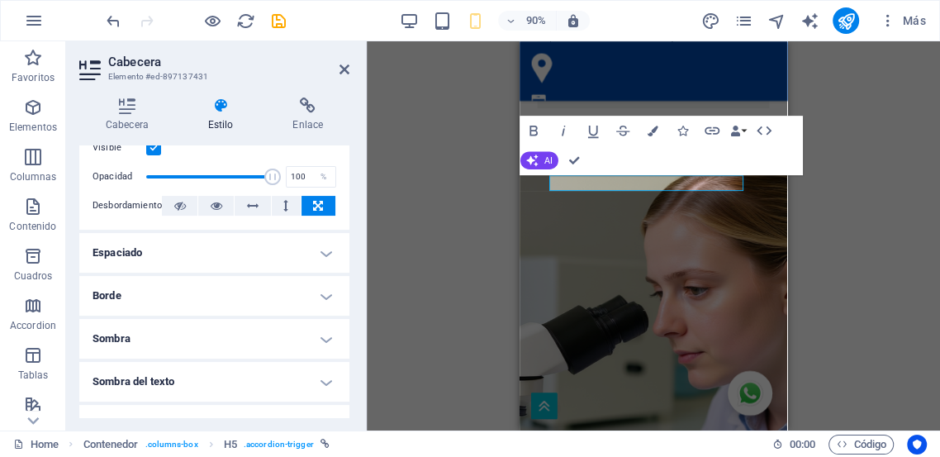
scroll to position [244, 0]
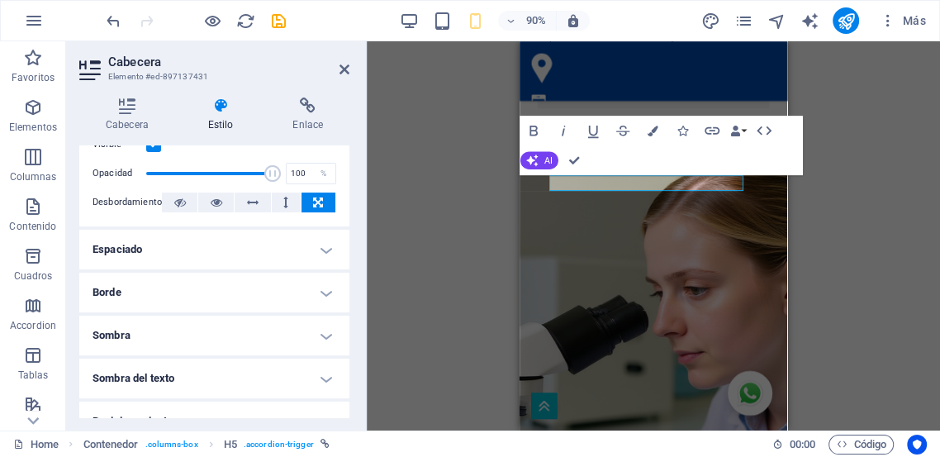
click at [161, 291] on h4 "Borde" at bounding box center [214, 292] width 270 height 40
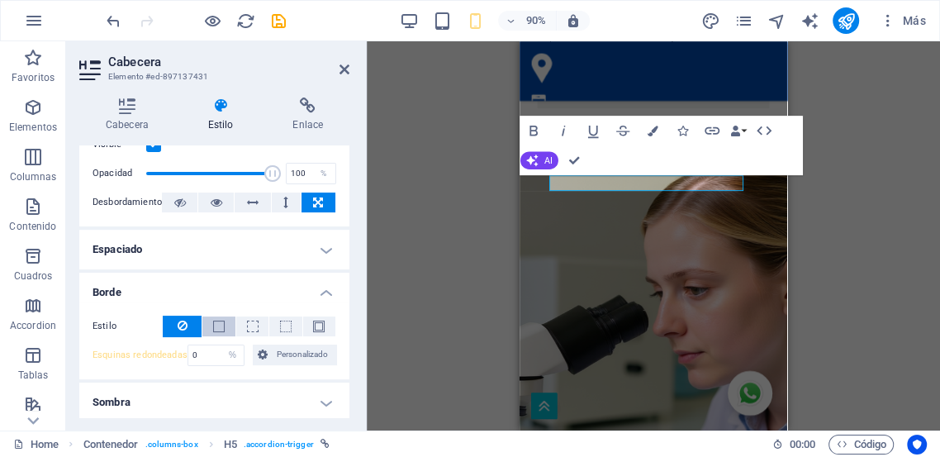
click at [215, 325] on span at bounding box center [219, 326] width 12 height 12
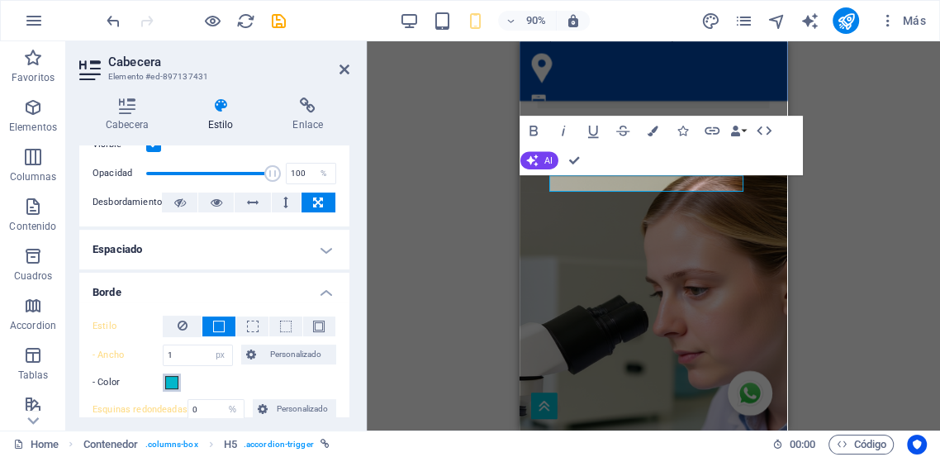
click at [168, 384] on span at bounding box center [171, 382] width 13 height 13
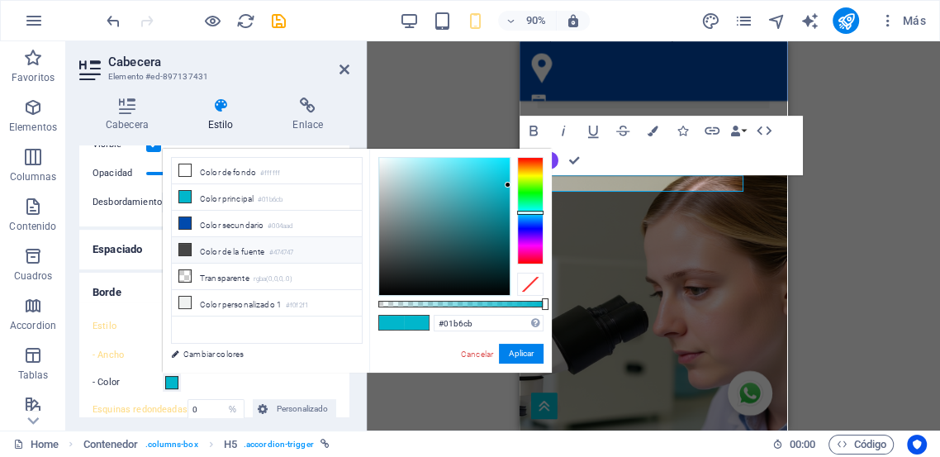
click at [207, 247] on li "Color de la fuente #474747" at bounding box center [267, 250] width 190 height 26
type input "#474747"
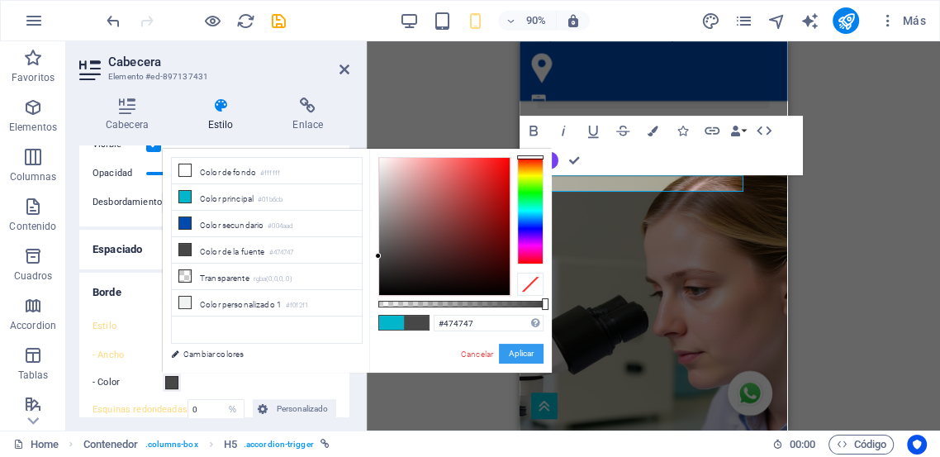
click at [522, 356] on button "Aplicar" at bounding box center [521, 353] width 45 height 20
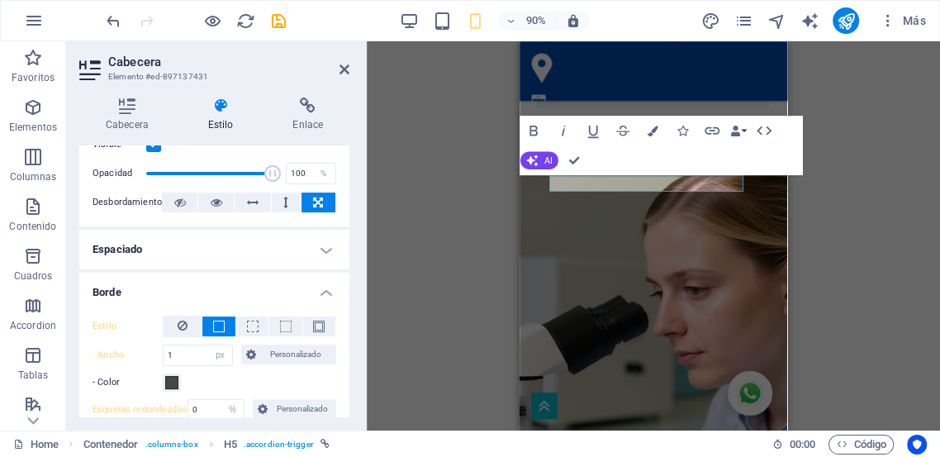
click at [397, 310] on div "H2 Contenedor Texto Contenedor Tarjetas Contenedor Imagen Contenedor Texto Cont…" at bounding box center [653, 235] width 573 height 389
click at [392, 317] on div "H2 Contenedor Texto Contenedor Tarjetas Contenedor Imagen Contenedor Texto Cont…" at bounding box center [653, 235] width 573 height 389
click at [421, 302] on div "H2 Contenedor Texto Contenedor Tarjetas Contenedor Imagen Contenedor Texto Cont…" at bounding box center [653, 235] width 573 height 389
click at [565, 279] on div "Contenedor" at bounding box center [609, 270] width 121 height 19
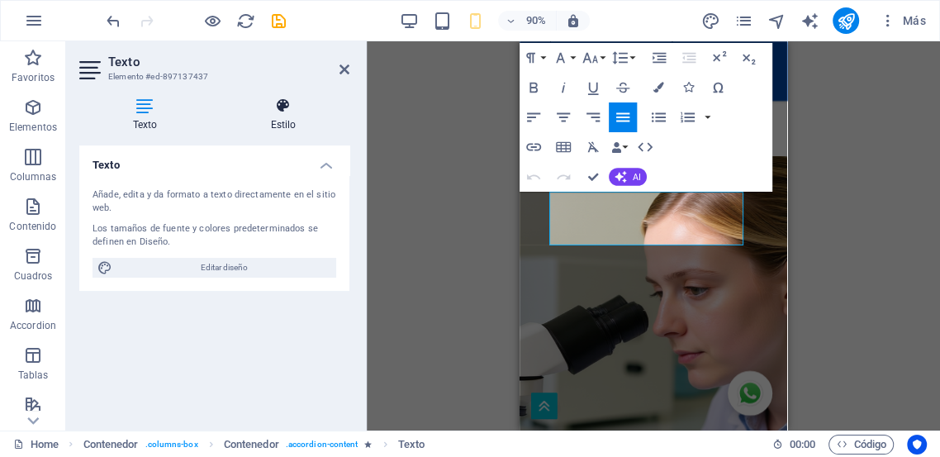
click at [283, 125] on h4 "Estilo" at bounding box center [283, 114] width 132 height 35
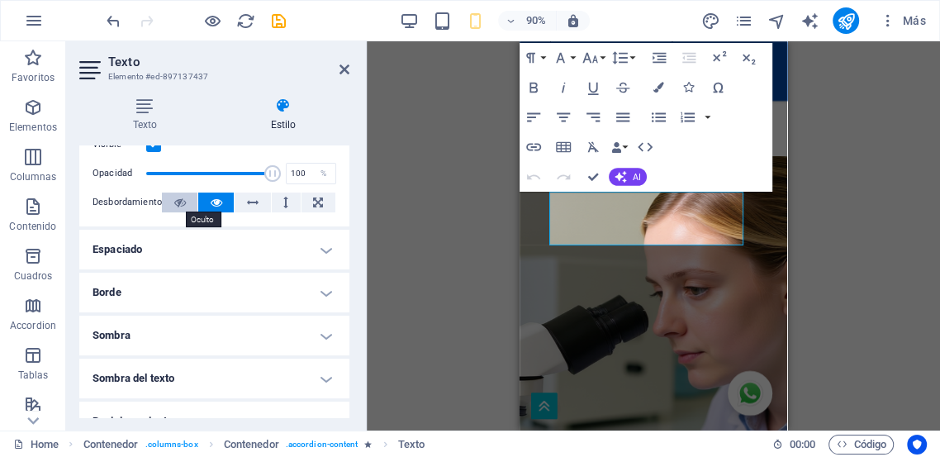
click at [176, 202] on icon at bounding box center [180, 202] width 12 height 20
click at [243, 290] on h4 "Borde" at bounding box center [214, 292] width 270 height 40
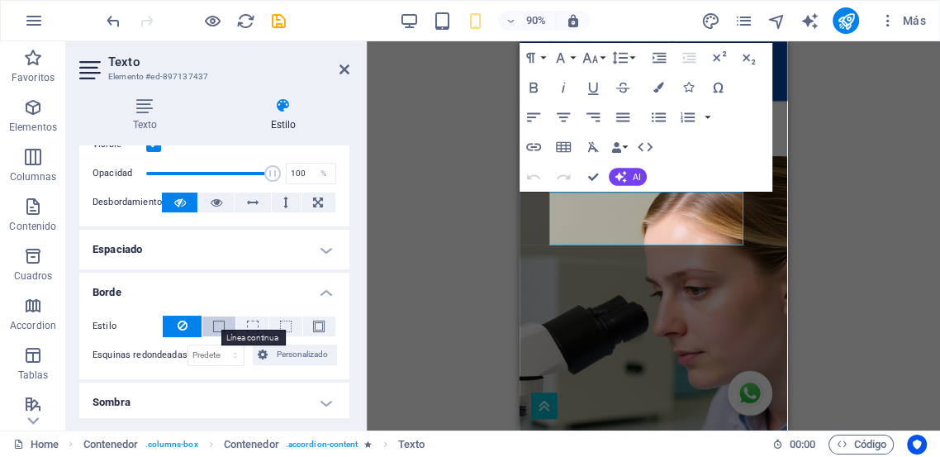
click at [216, 327] on span at bounding box center [219, 326] width 12 height 12
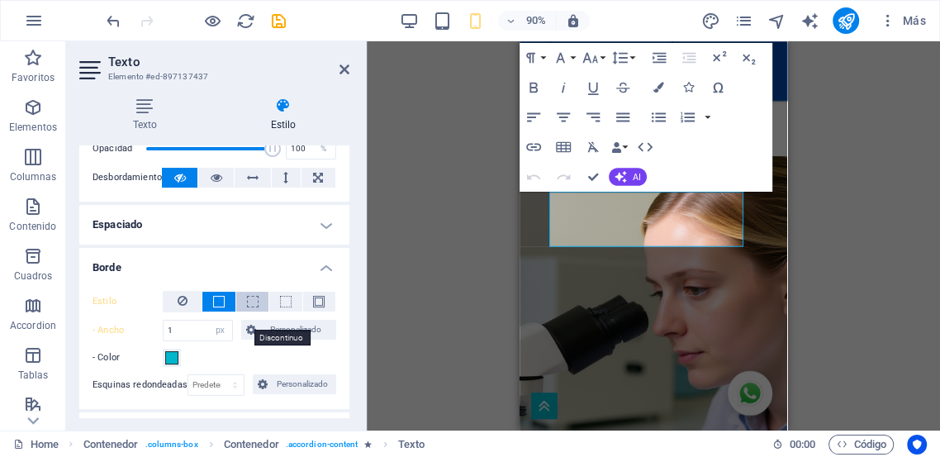
scroll to position [305, 0]
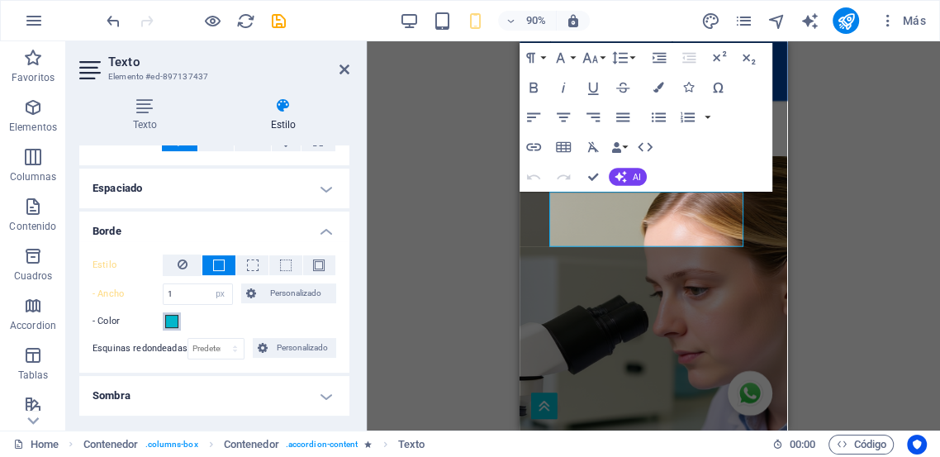
click at [173, 322] on span at bounding box center [171, 321] width 13 height 13
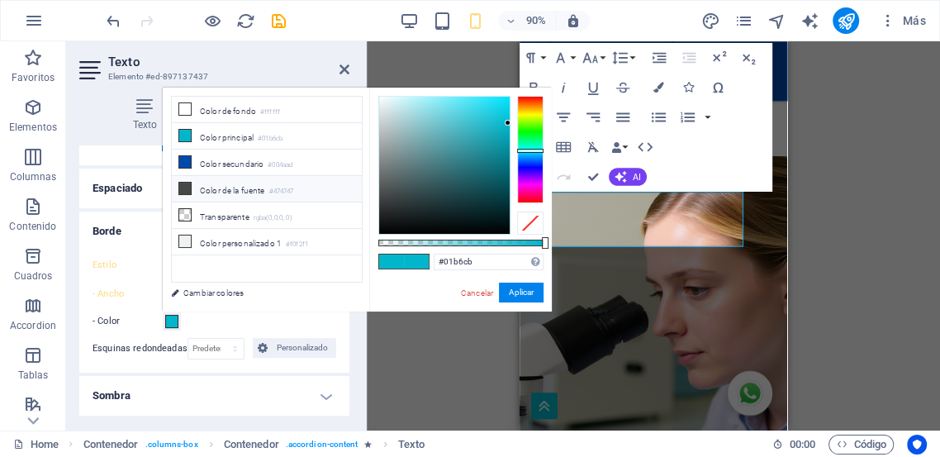
click at [218, 179] on li "Color de la fuente #474747" at bounding box center [267, 189] width 190 height 26
type input "#474747"
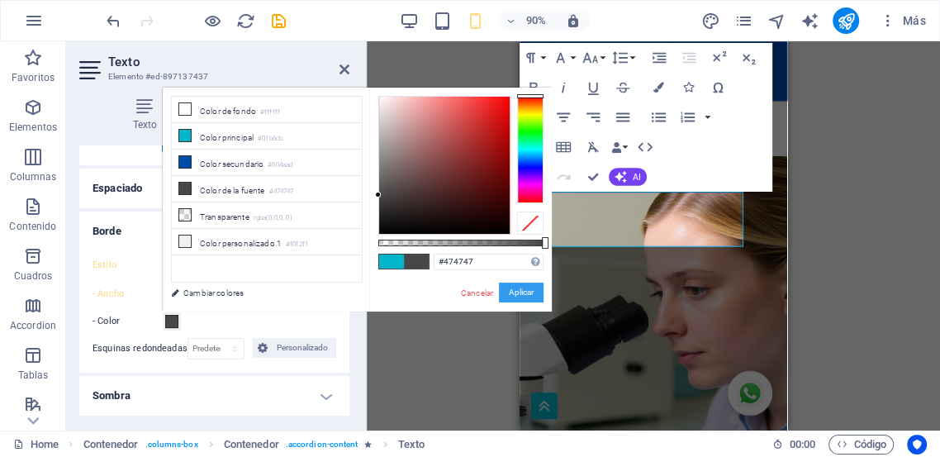
click at [509, 290] on button "Aplicar" at bounding box center [521, 292] width 45 height 20
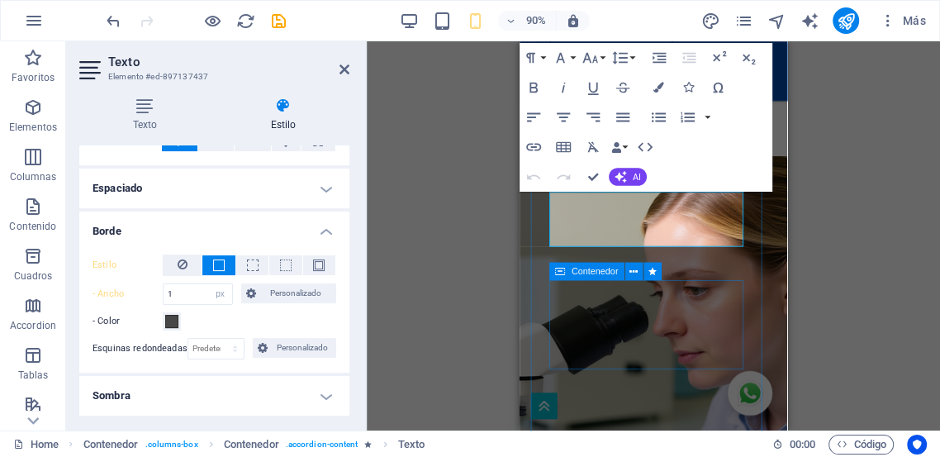
click at [553, 275] on div "Contenedor" at bounding box center [586, 272] width 75 height 18
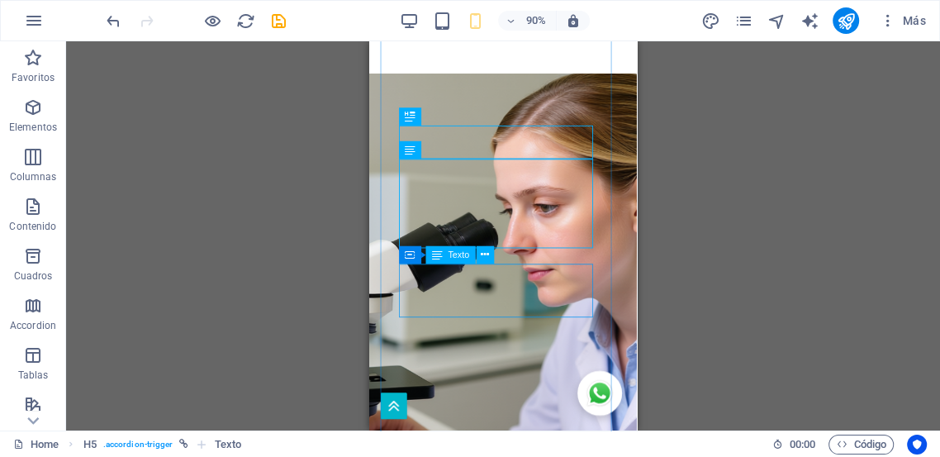
scroll to position [5112, 0]
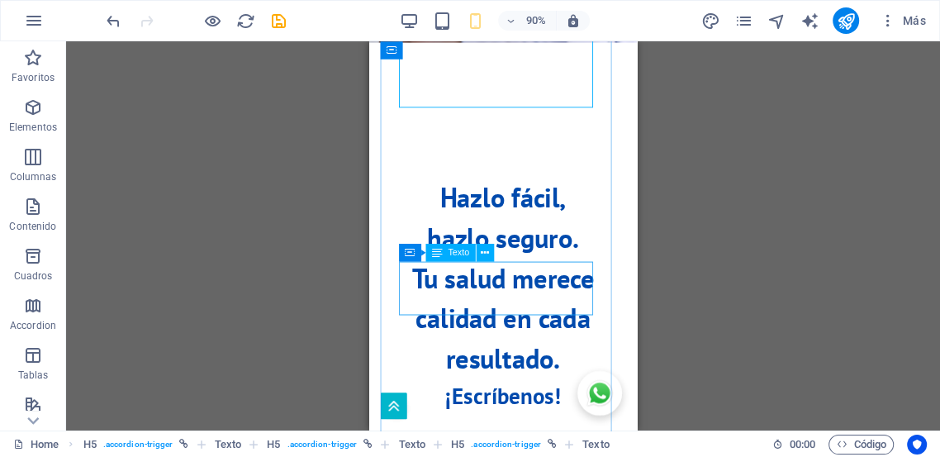
scroll to position [5509, 0]
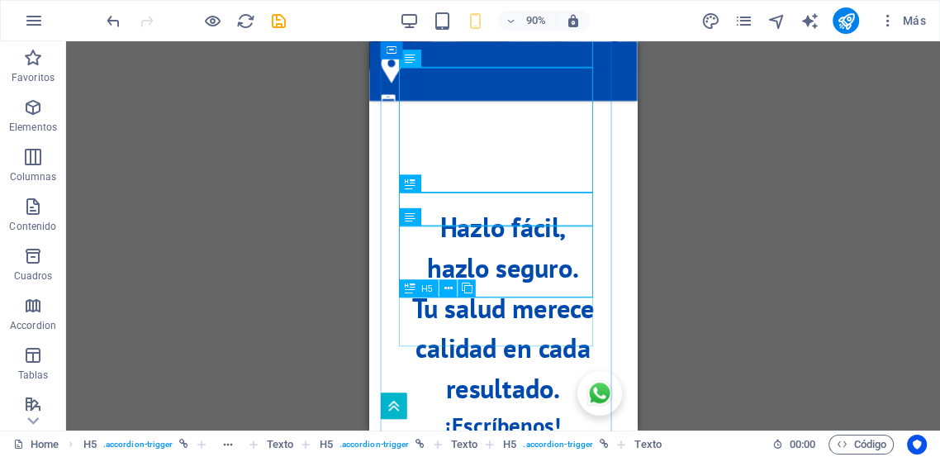
scroll to position [5325, 0]
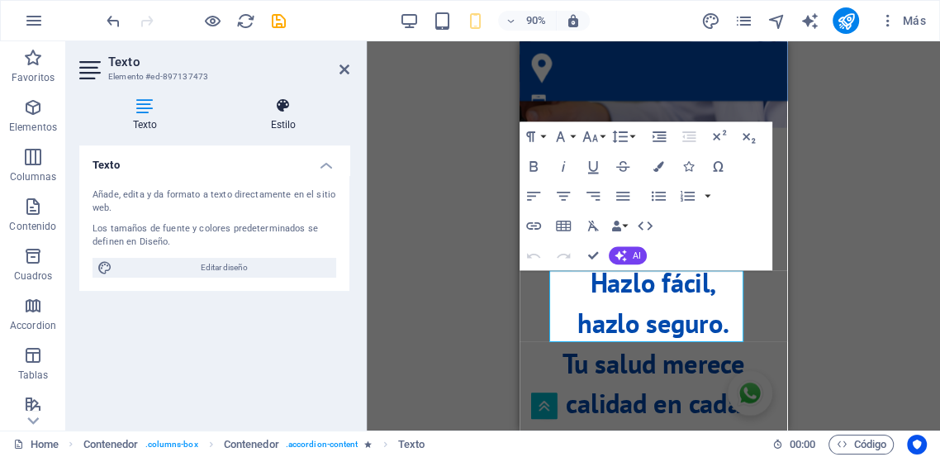
click at [273, 125] on h4 "Estilo" at bounding box center [283, 114] width 132 height 35
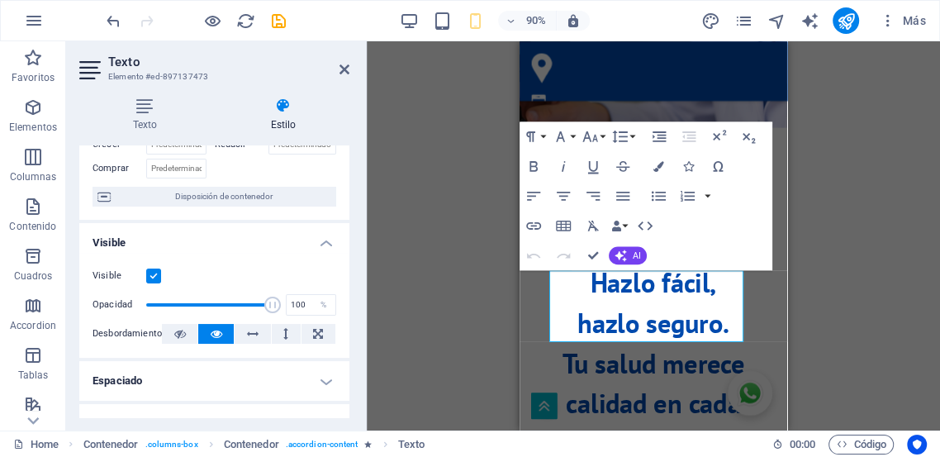
scroll to position [152, 0]
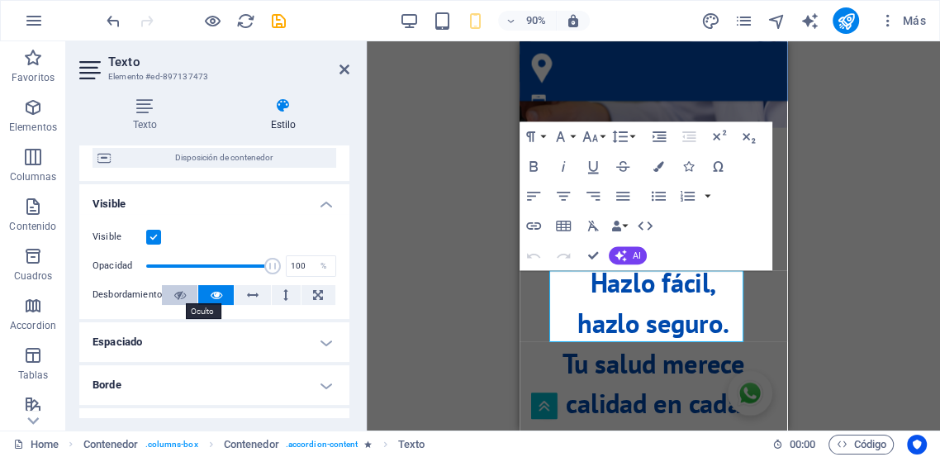
click at [177, 291] on icon at bounding box center [180, 295] width 12 height 20
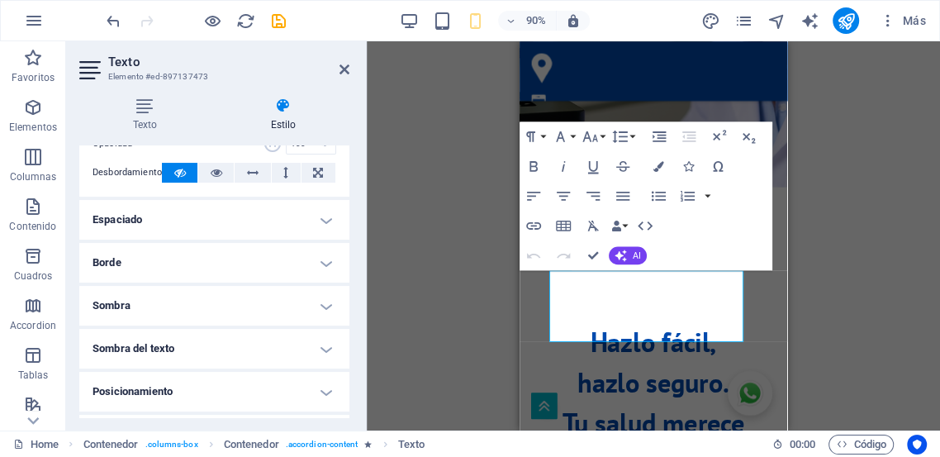
scroll to position [275, 0]
click at [220, 319] on h4 "Sombra" at bounding box center [214, 305] width 270 height 40
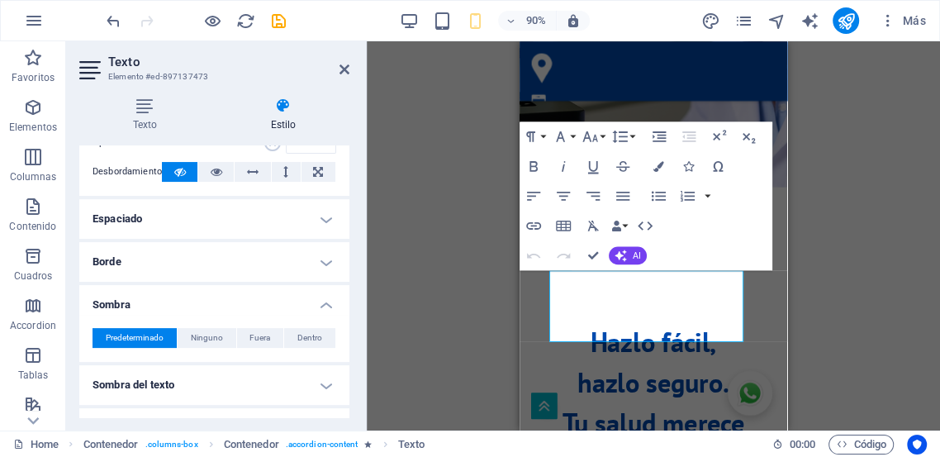
click at [220, 319] on div "Predeterminado Ninguno Fuera Dentro Color X offset 0 px rem vh vw Y offset 0 px…" at bounding box center [214, 338] width 270 height 47
click at [231, 310] on h4 "Sombra" at bounding box center [214, 300] width 270 height 30
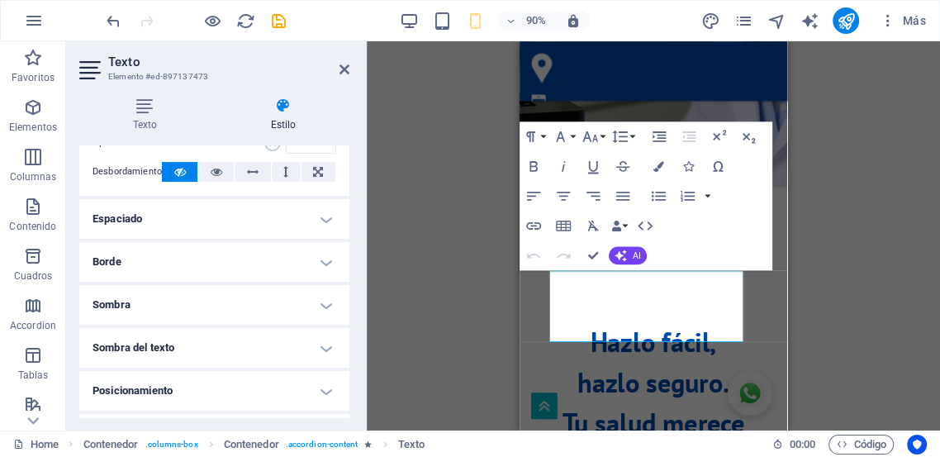
click at [231, 310] on h4 "Sombra" at bounding box center [214, 305] width 270 height 40
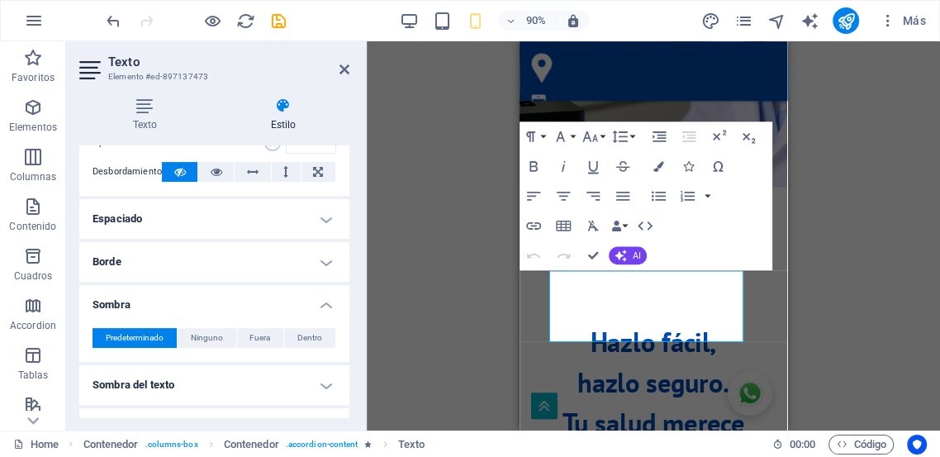
click at [146, 267] on h4 "Borde" at bounding box center [214, 262] width 270 height 40
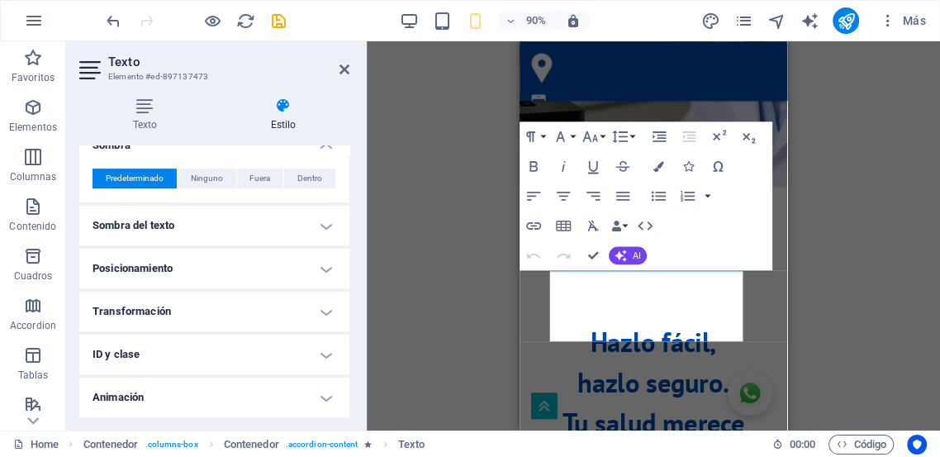
scroll to position [542, 0]
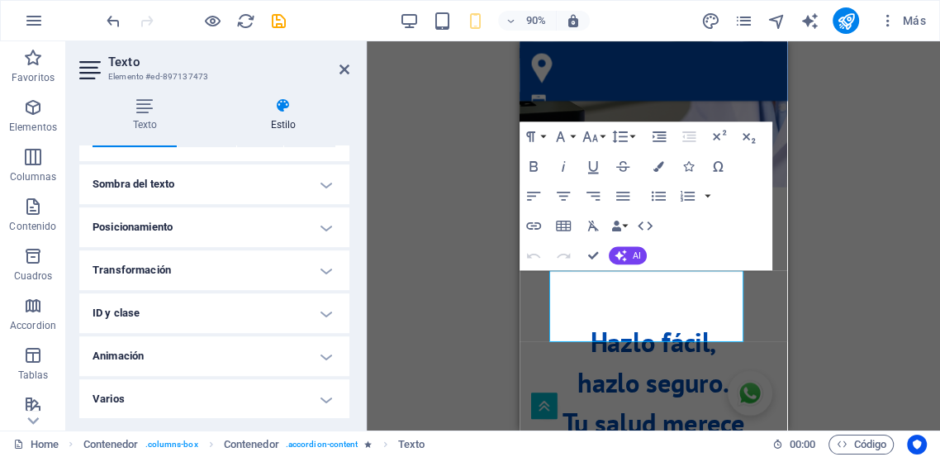
click at [436, 341] on div "H2 Contenedor Texto Contenedor Tarjetas Contenedor Imagen Contenedor Texto Cont…" at bounding box center [653, 235] width 573 height 389
click at [457, 324] on div "H2 Contenedor Texto Contenedor Tarjetas Contenedor Imagen Contenedor Texto Cont…" at bounding box center [653, 235] width 573 height 389
